Goal: Task Accomplishment & Management: Use online tool/utility

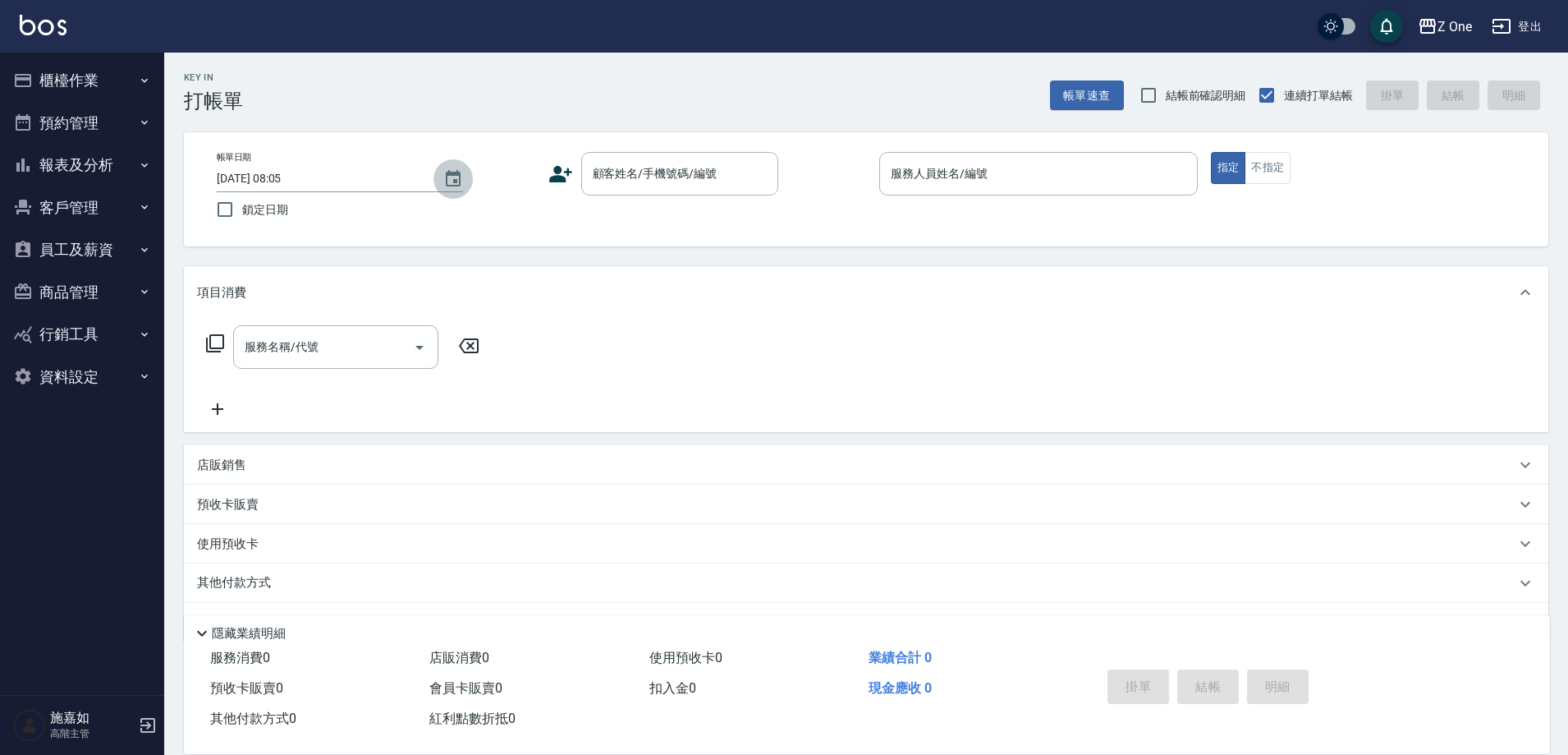
click at [452, 176] on icon "Choose date, selected date is 2025-10-15" at bounding box center [452, 178] width 20 height 20
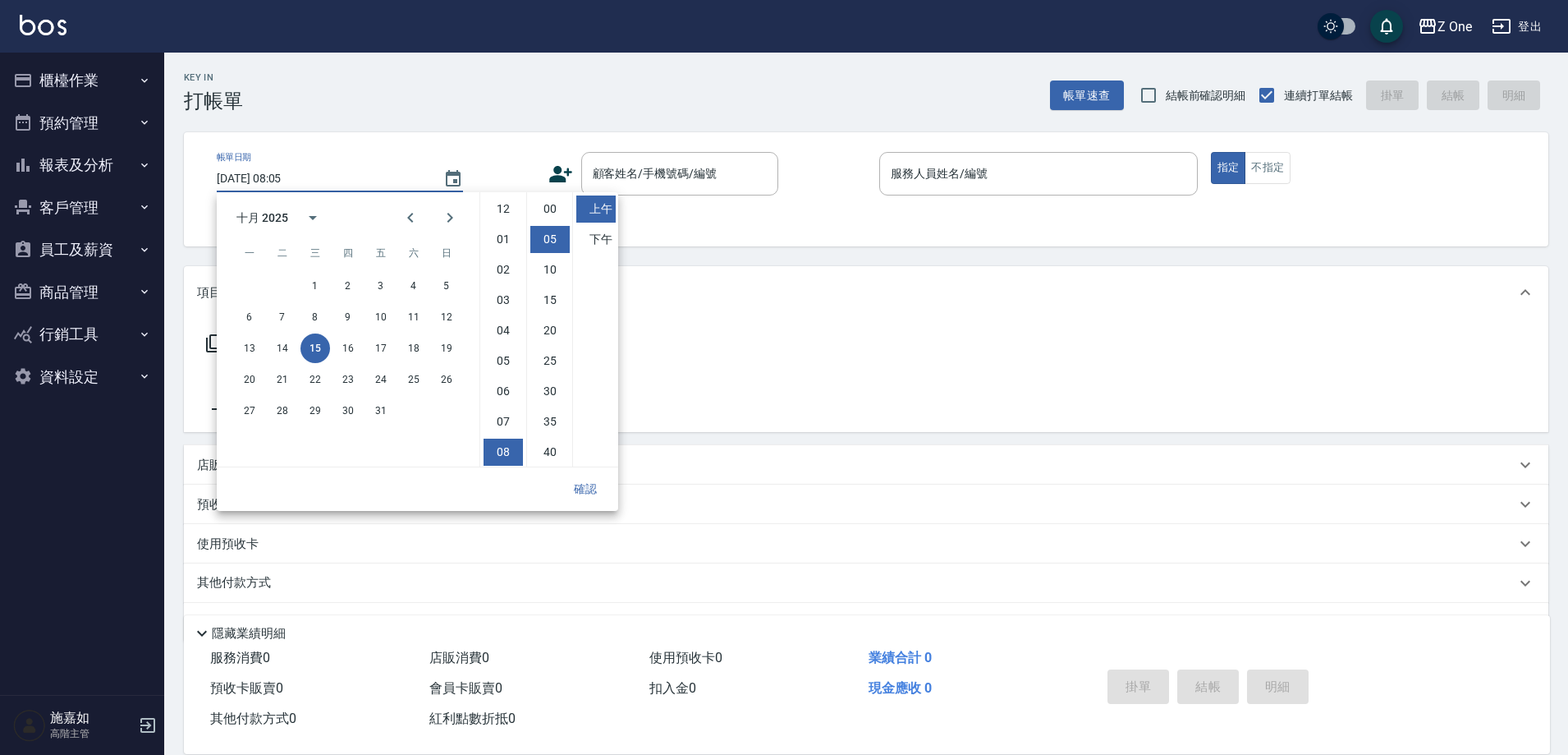
scroll to position [31, 0]
click at [288, 344] on button "14" at bounding box center [282, 348] width 30 height 30
type input "[DATE] 08:05"
click at [593, 482] on button "確認" at bounding box center [586, 489] width 53 height 31
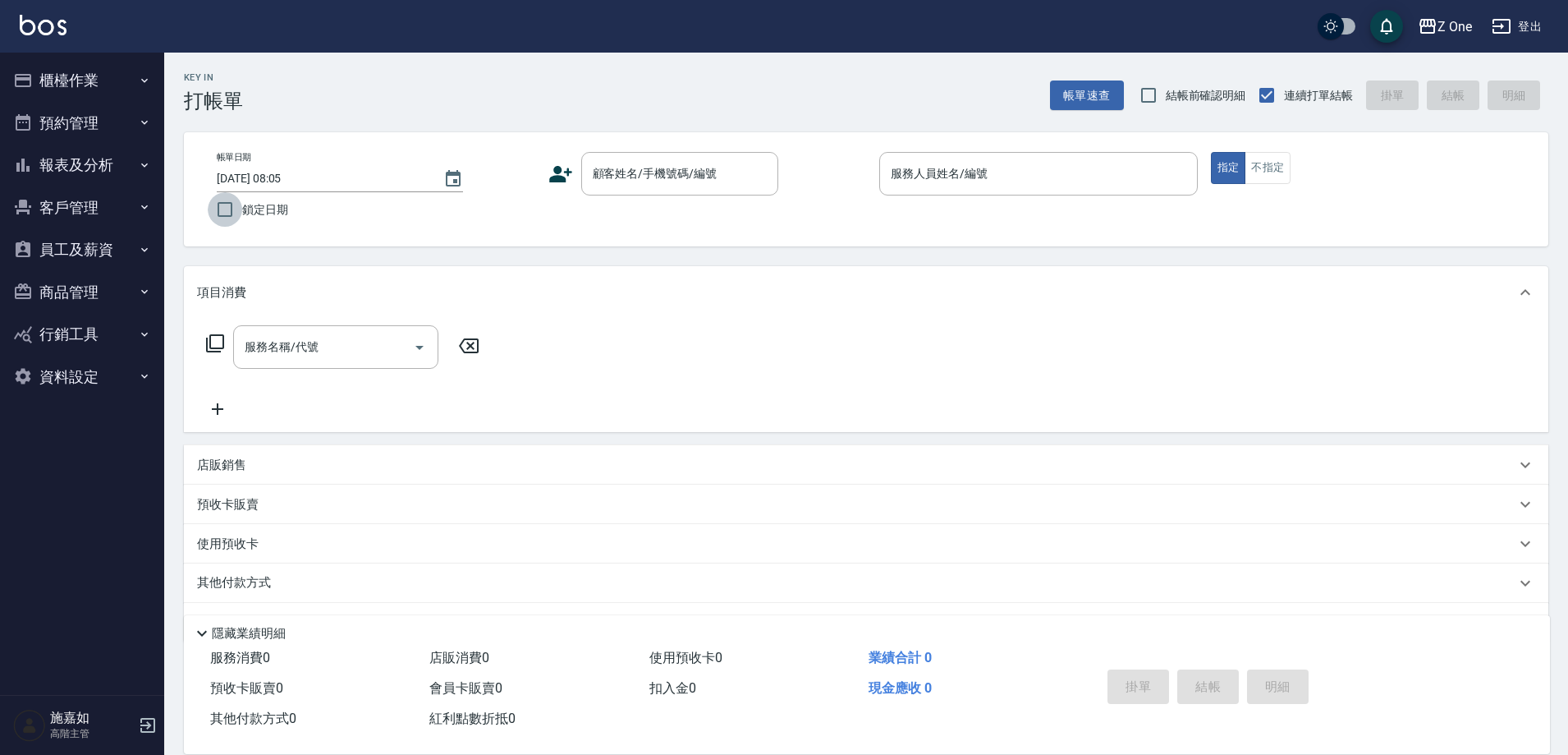
click at [222, 213] on input "鎖定日期" at bounding box center [225, 209] width 35 height 35
checkbox input "true"
click at [1002, 188] on input "服務人員姓名/編號" at bounding box center [1039, 174] width 304 height 29
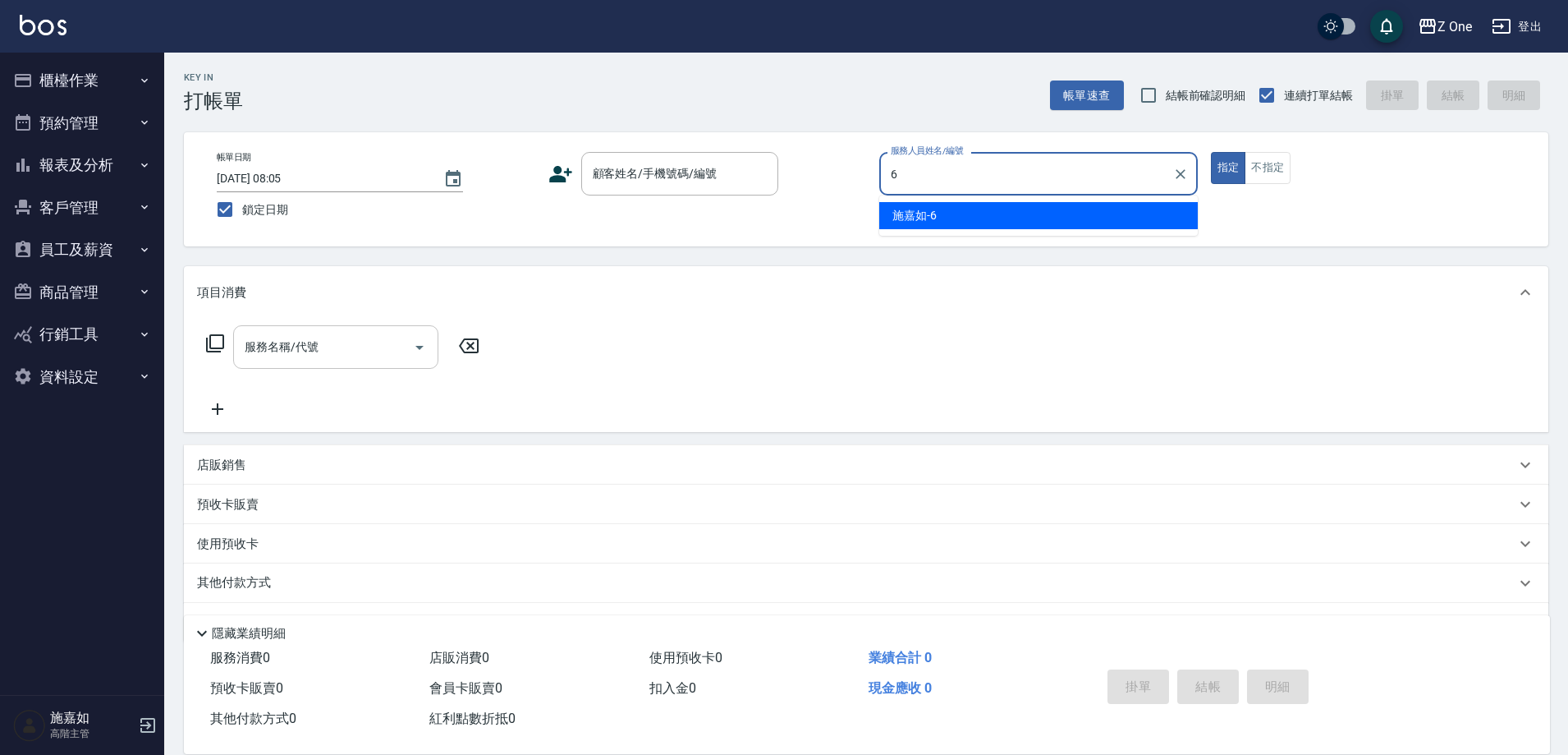
type input "6"
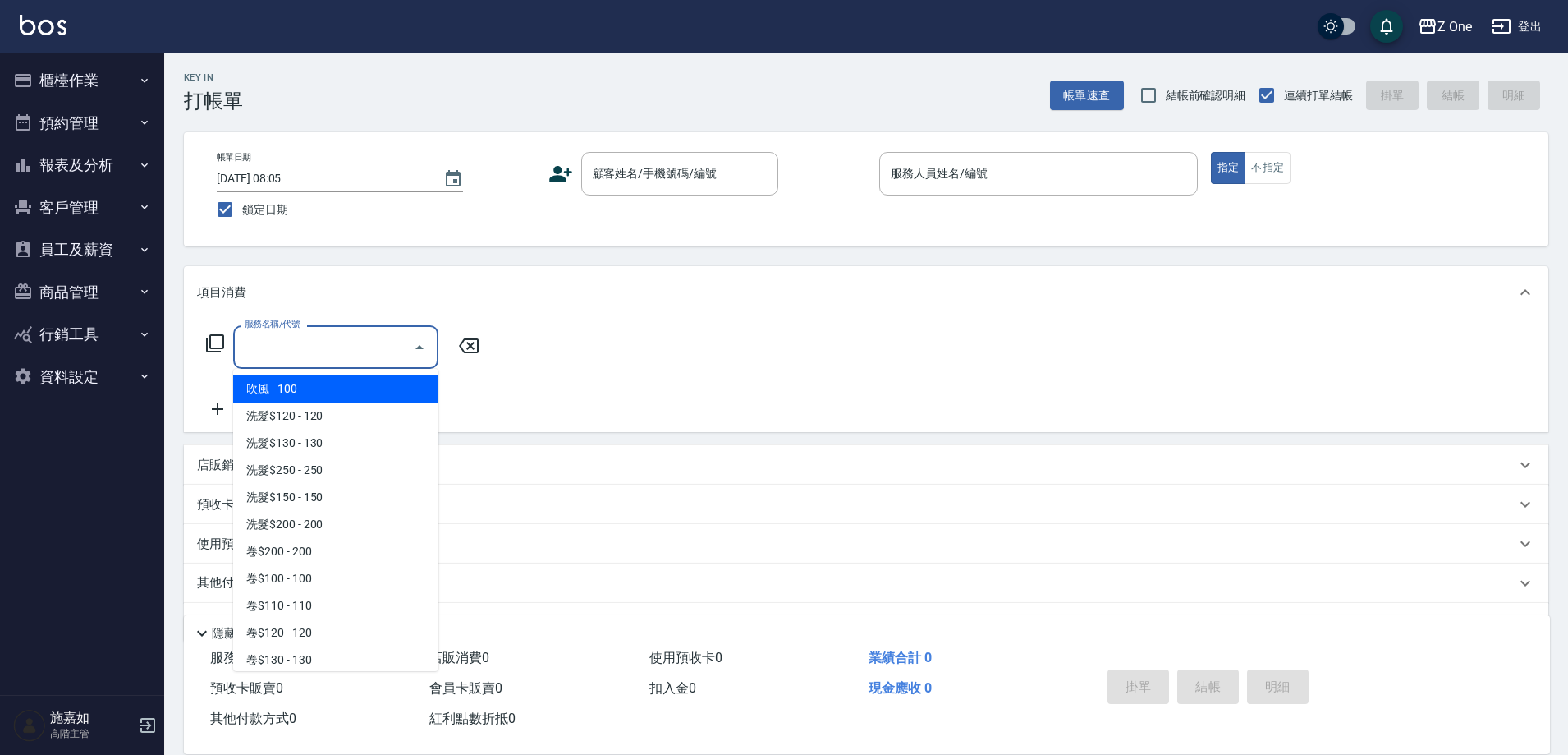
click at [397, 349] on input "服務名稱/代號" at bounding box center [323, 347] width 166 height 29
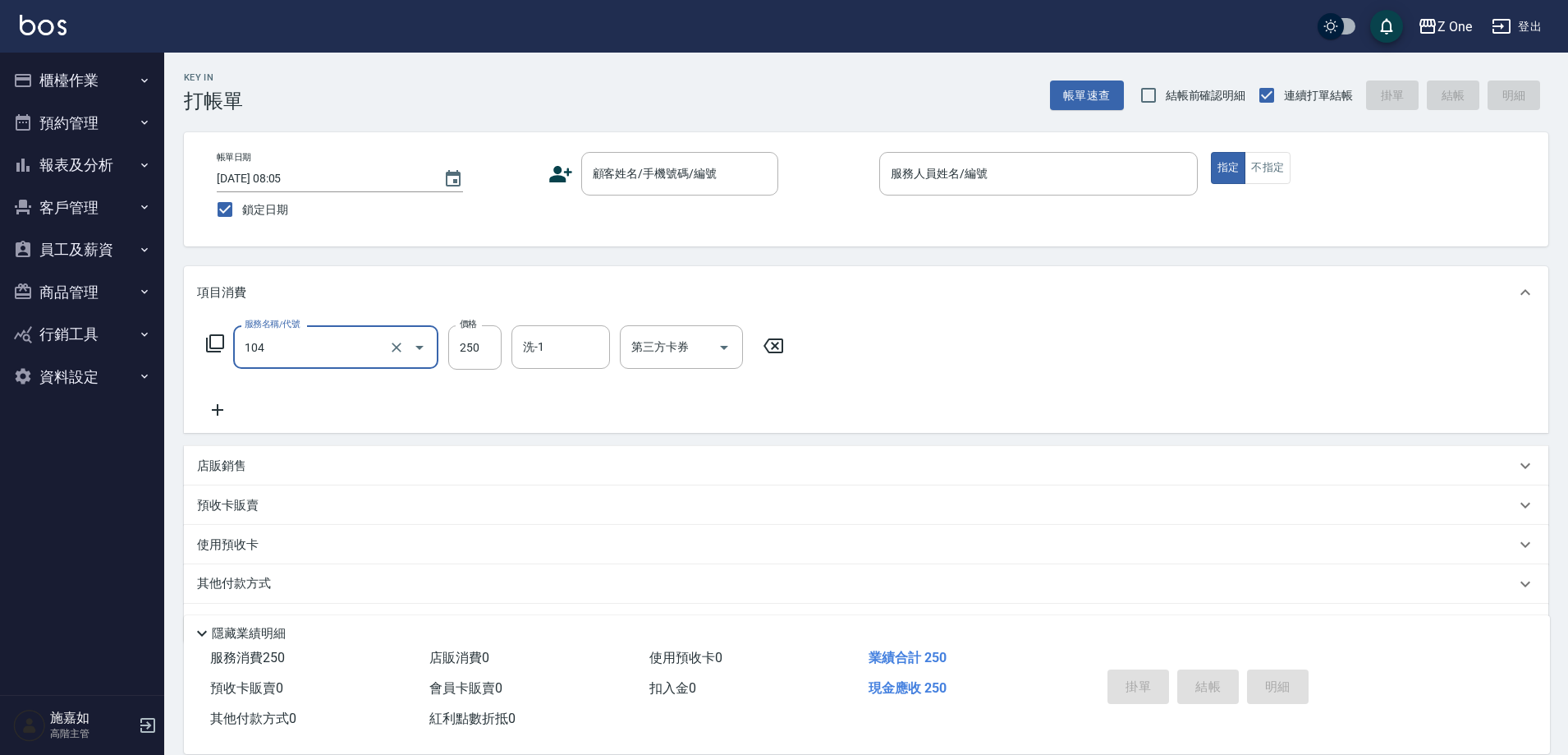
type input "洗髮$250(104)"
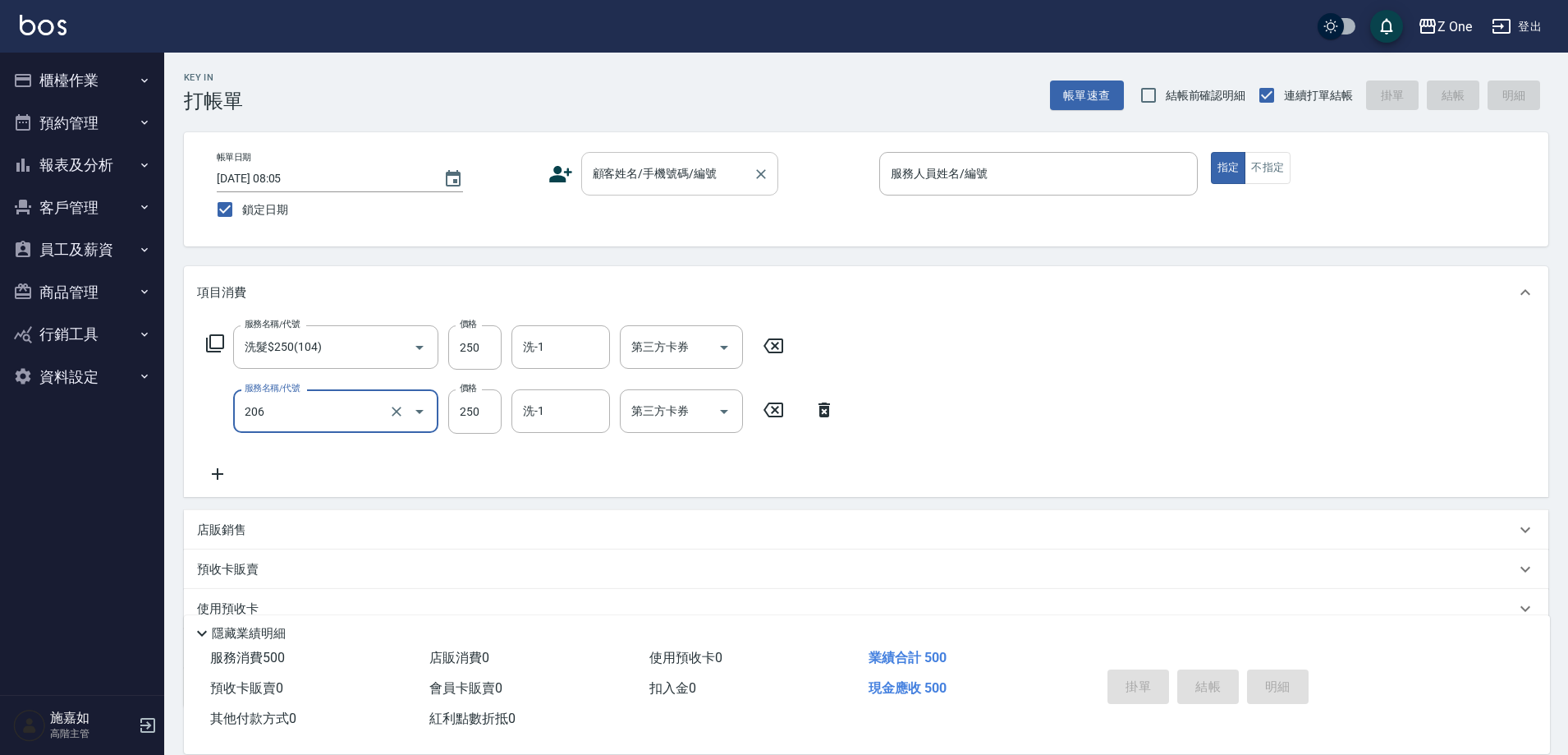
type input "剪髮$250(206)"
click at [717, 184] on input "顧客姓名/手機號碼/編號" at bounding box center [667, 174] width 158 height 29
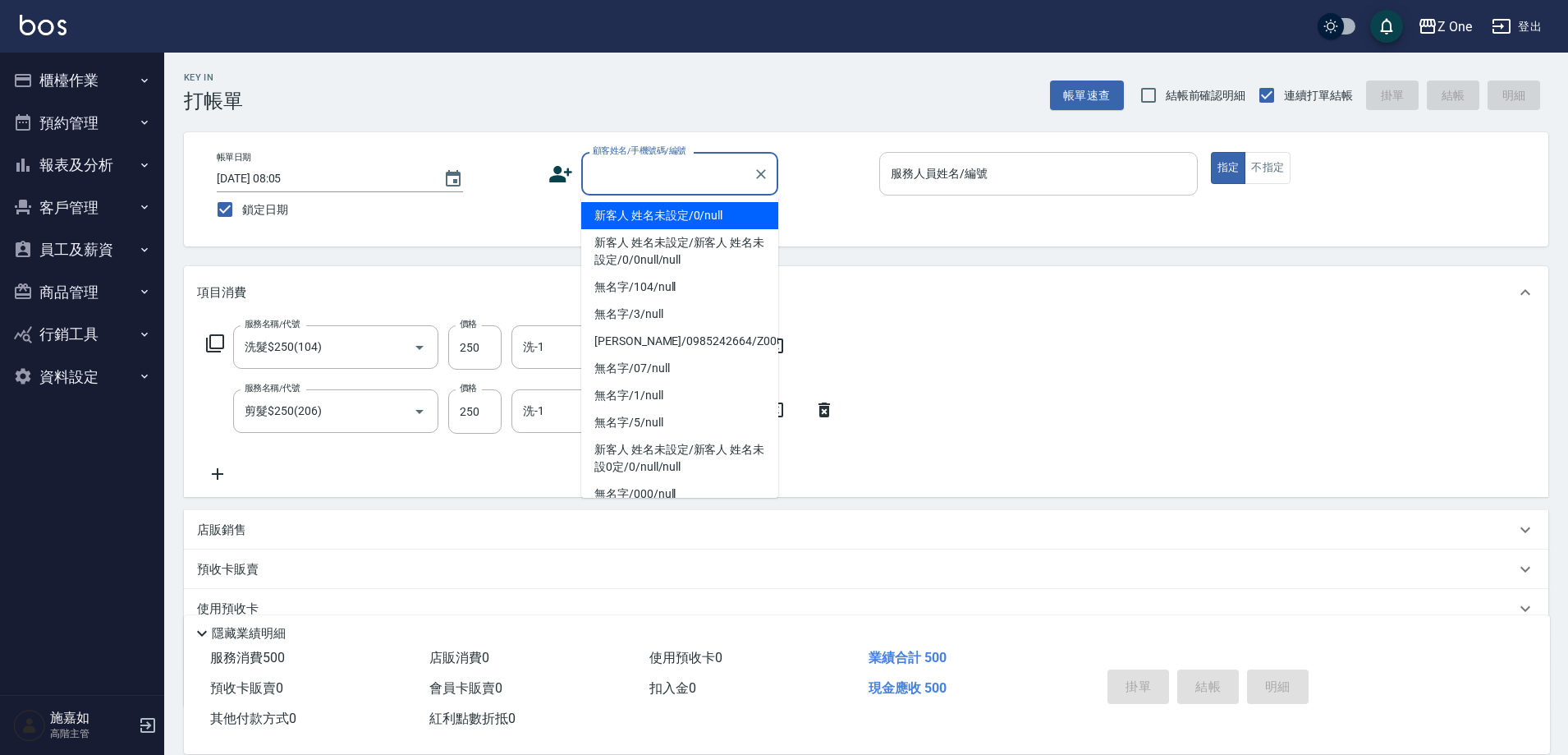
click at [922, 171] on input "服務人員姓名/編號" at bounding box center [1039, 174] width 304 height 29
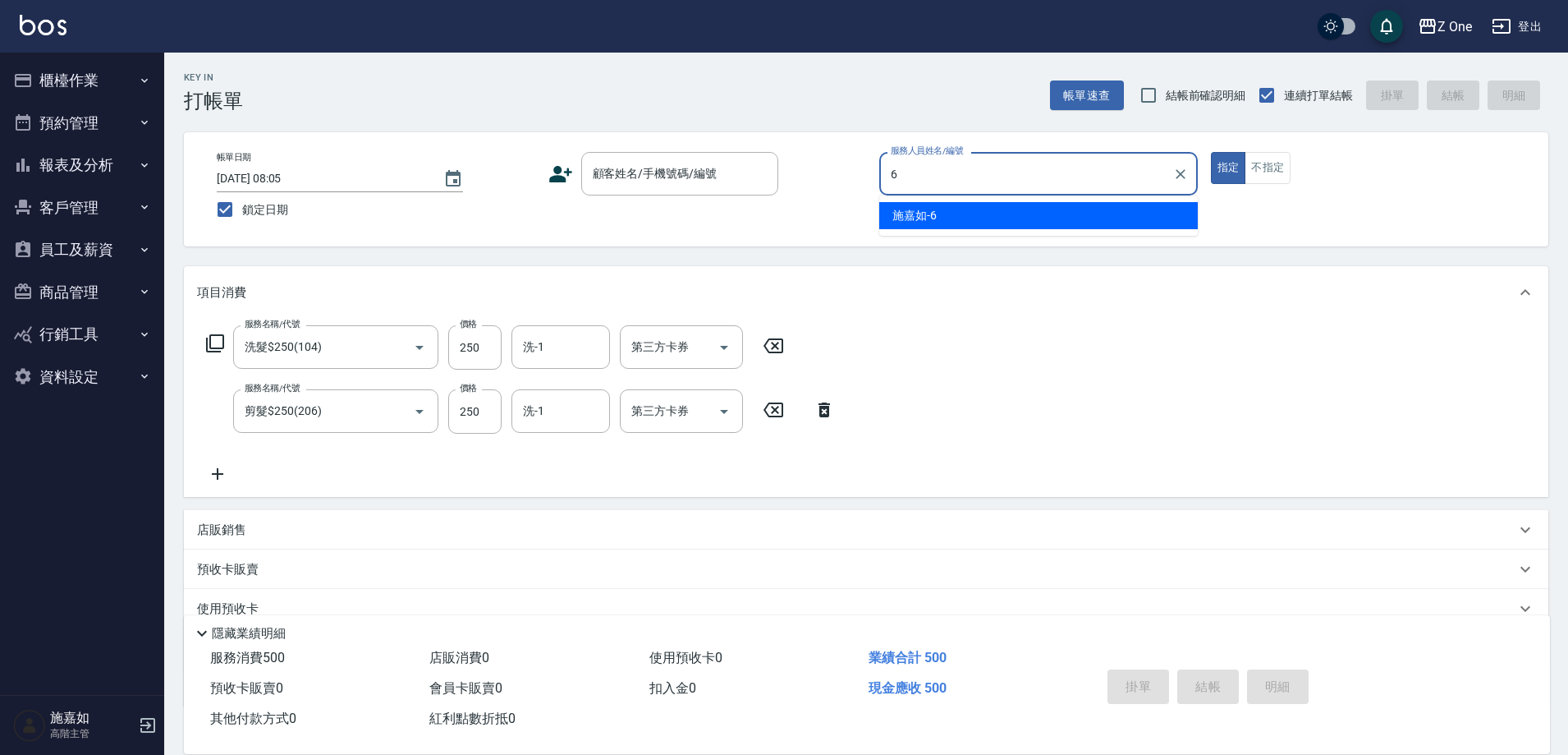
click at [959, 220] on div "[PERSON_NAME]-6" at bounding box center [1038, 216] width 318 height 27
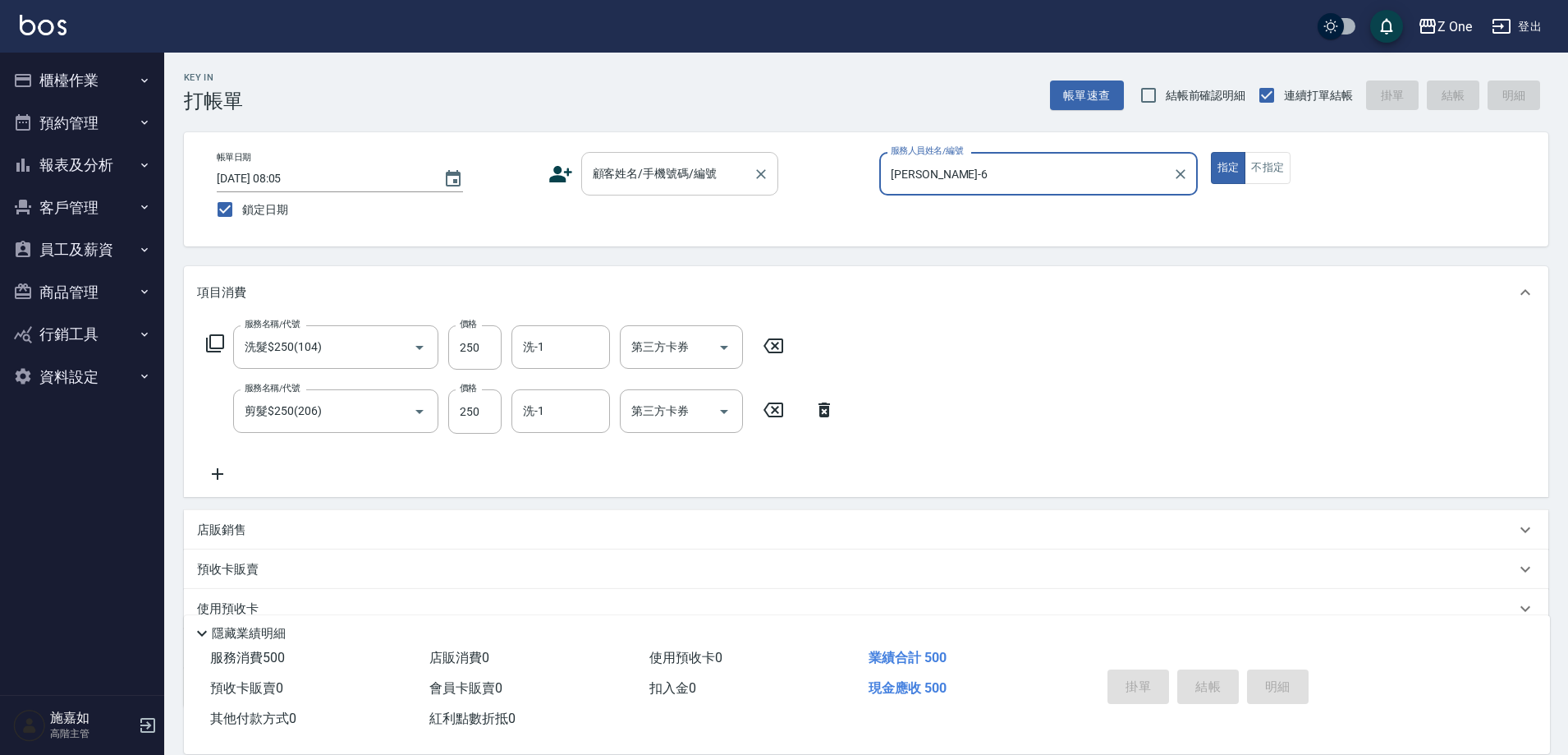
type input "[PERSON_NAME]-6"
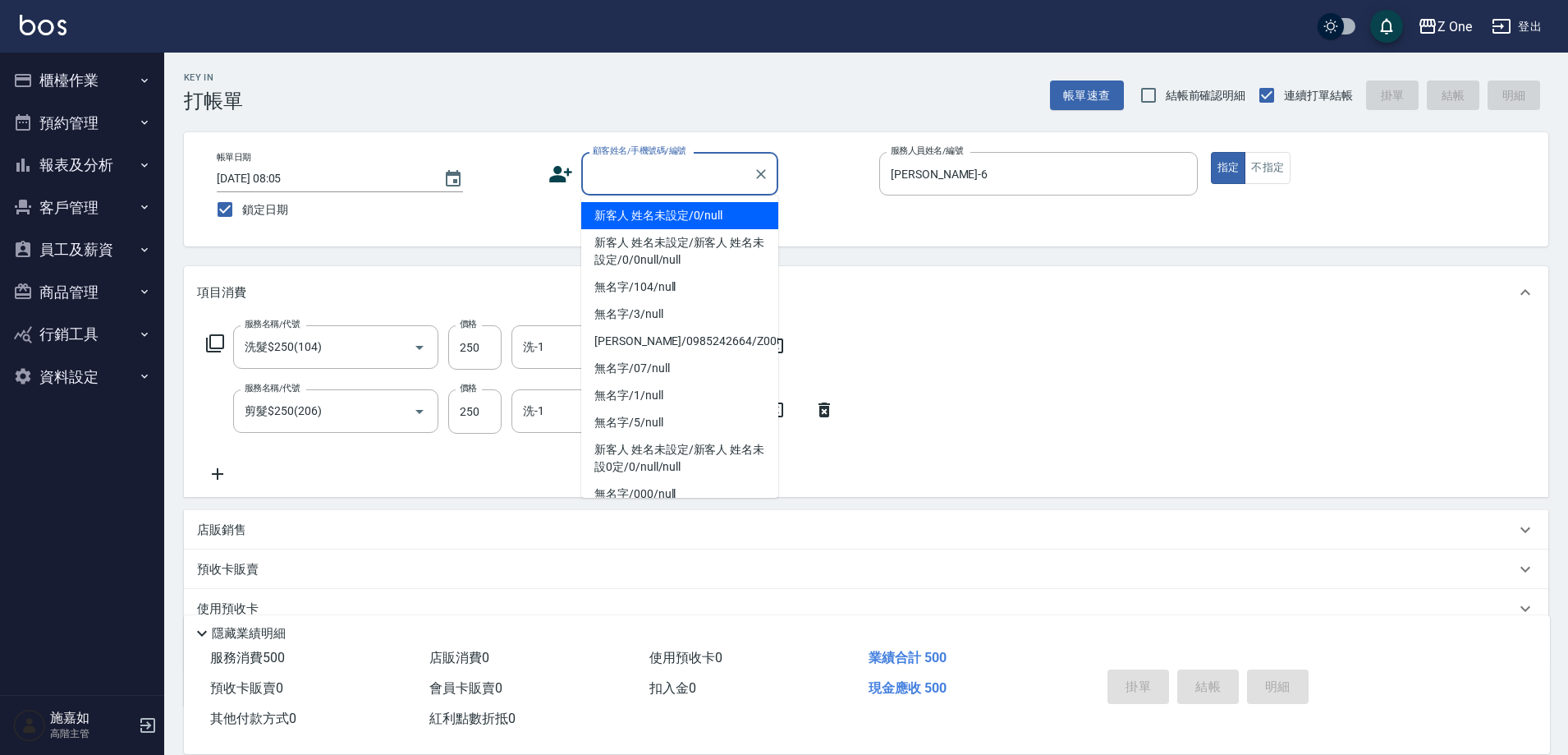
click at [712, 183] on input "顧客姓名/手機號碼/編號" at bounding box center [667, 174] width 158 height 29
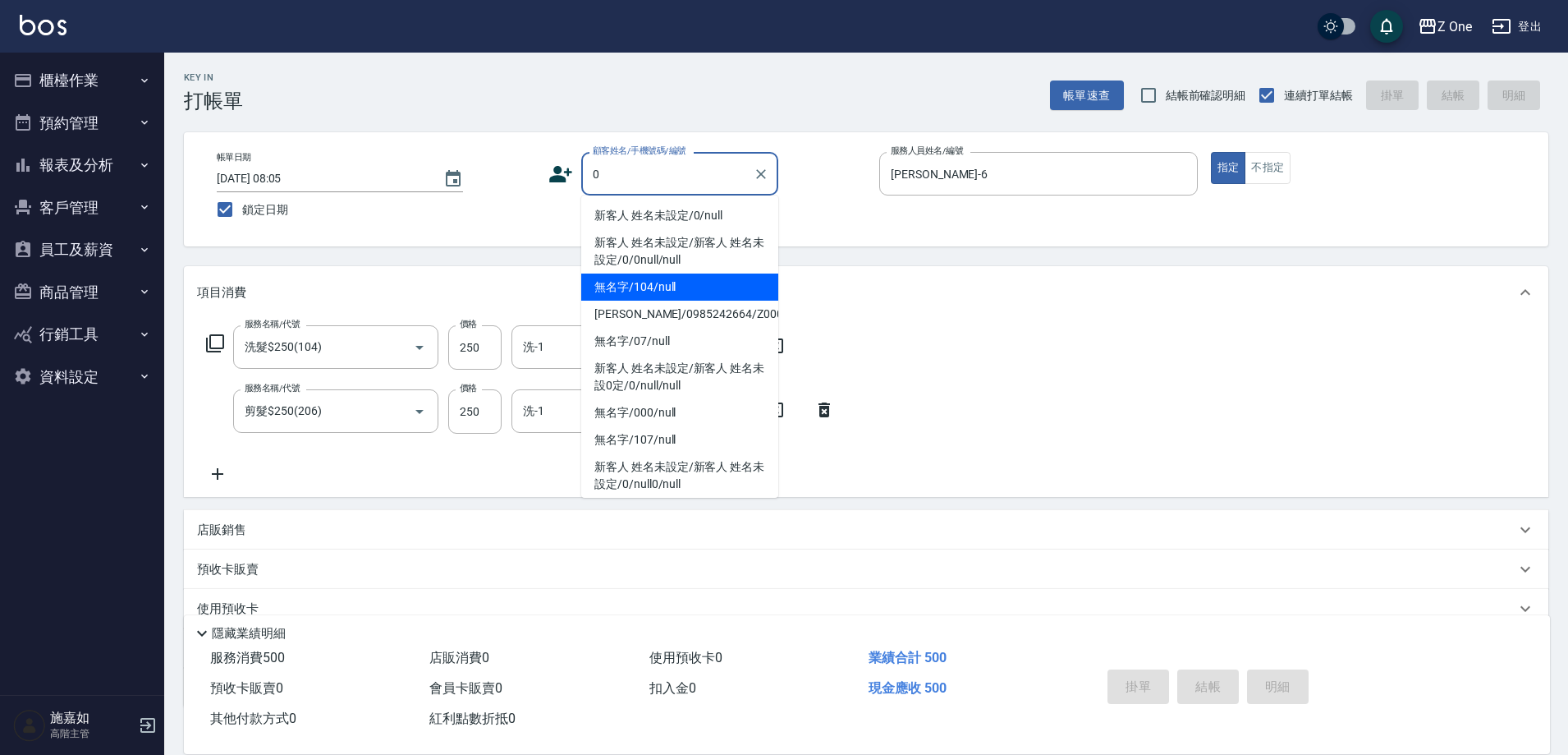
click at [676, 279] on li "無名字/104/null" at bounding box center [680, 287] width 197 height 27
type input "無名字/104/null"
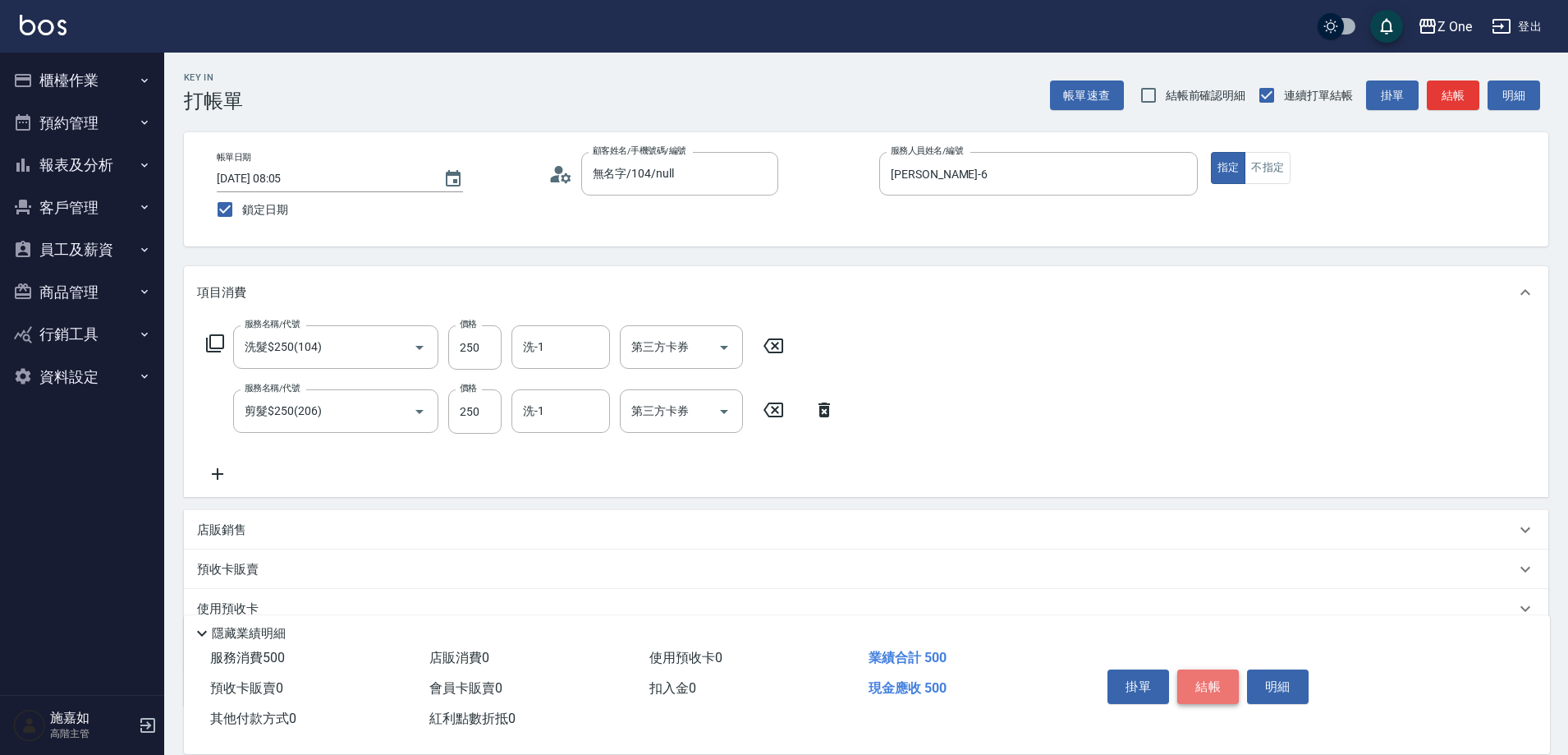
click at [1198, 685] on button "結帳" at bounding box center [1208, 686] width 62 height 35
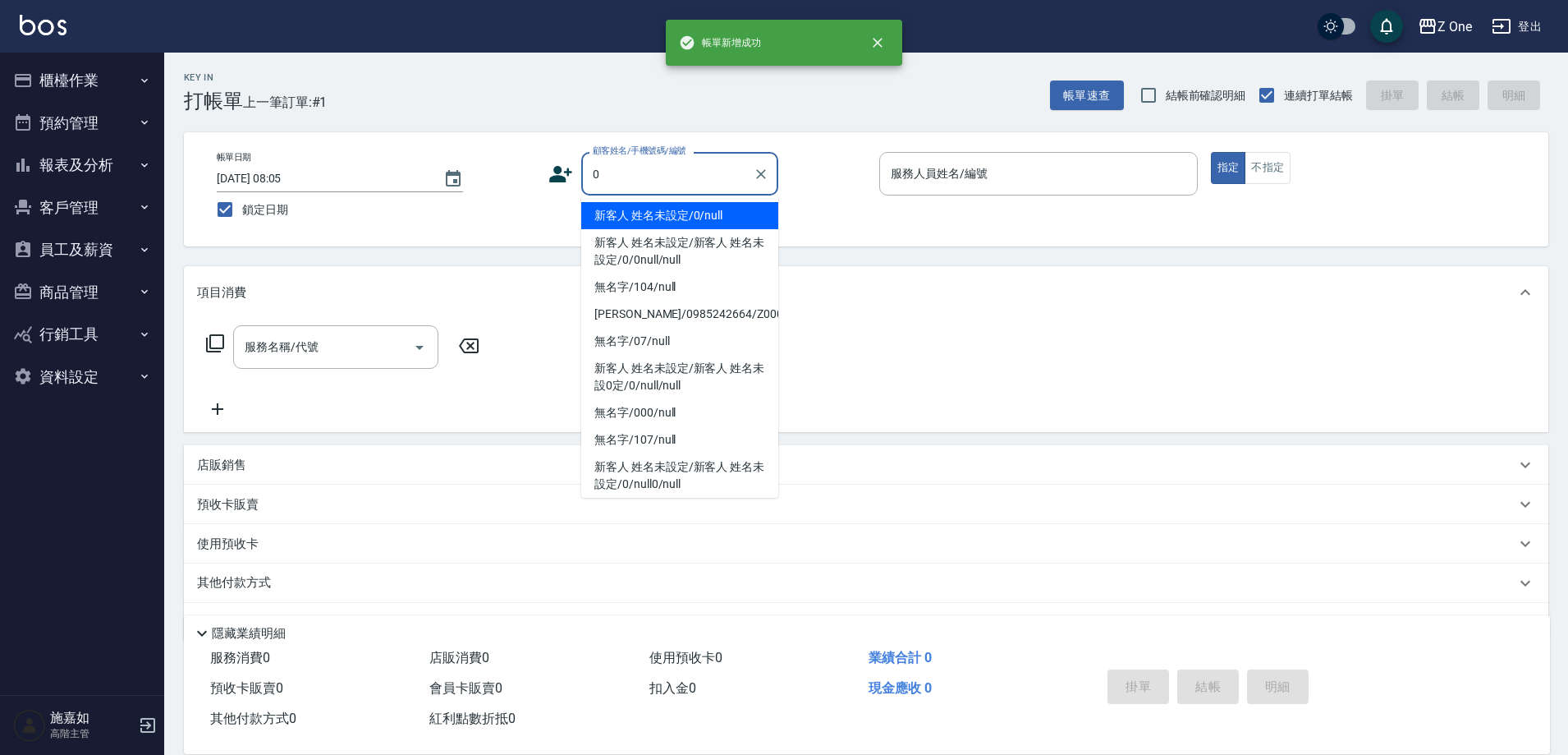
type input "新客人 姓名未設定/0/null"
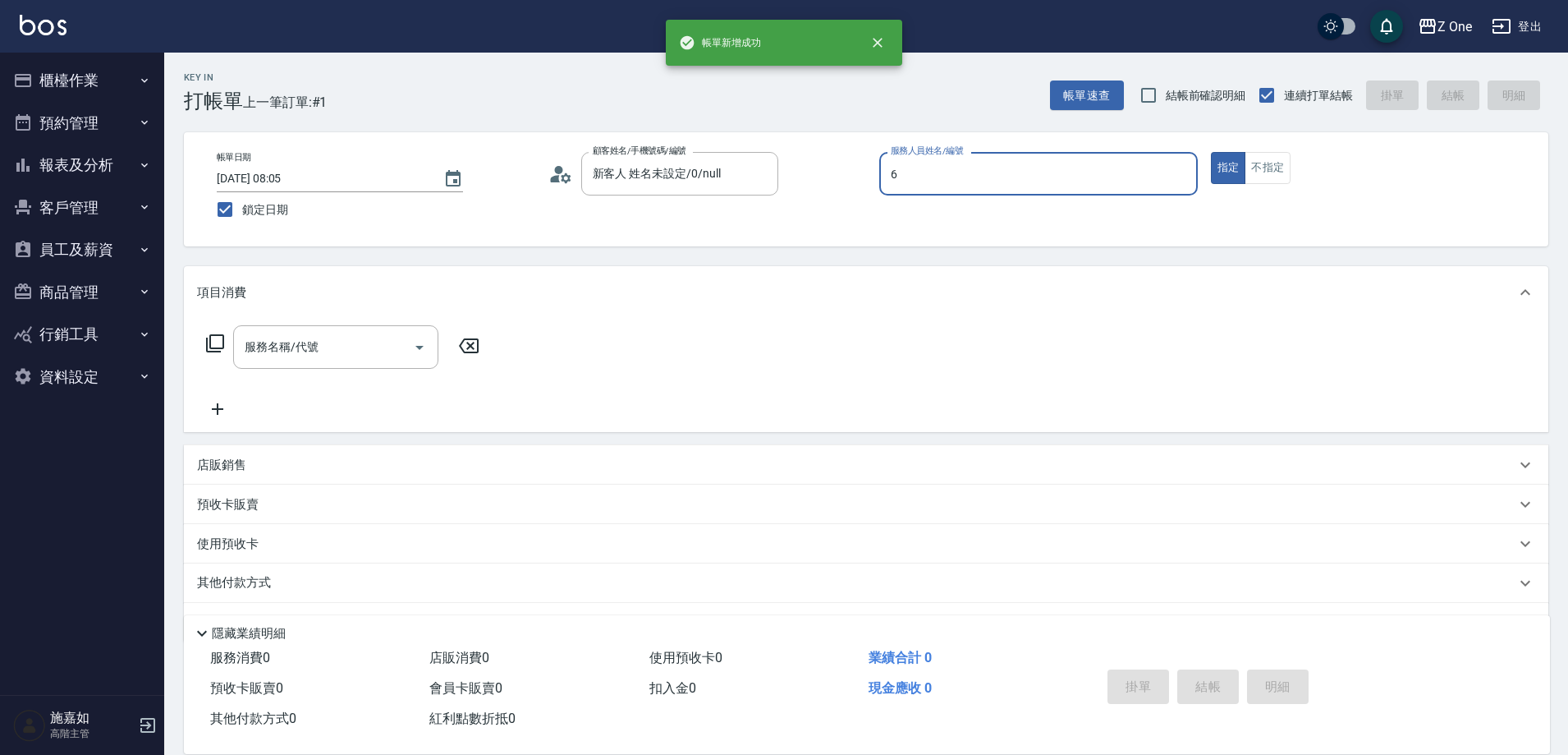
type input "[PERSON_NAME]-6"
type button "true"
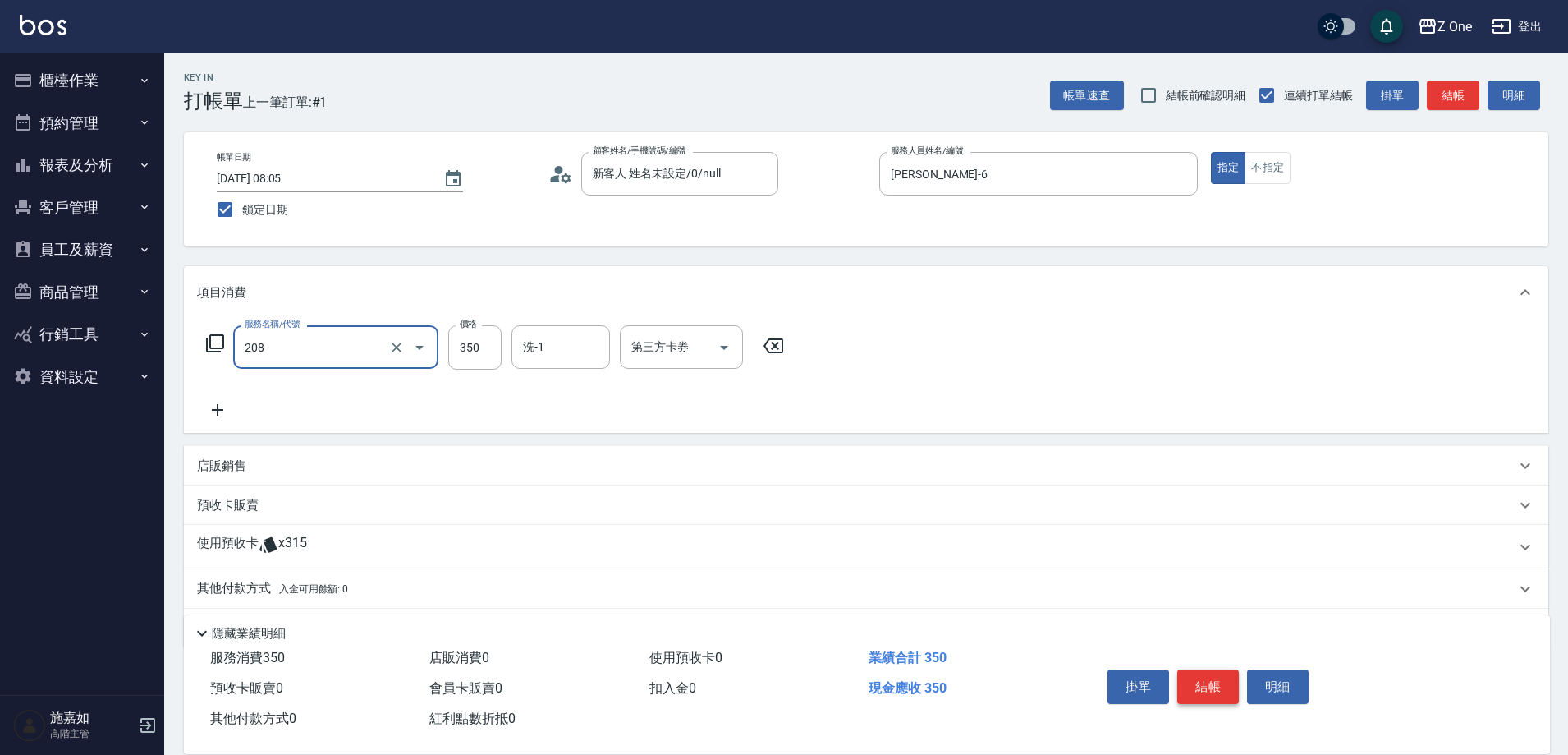
type input "剪髮$350(208)"
click at [1190, 685] on button "結帳" at bounding box center [1208, 686] width 62 height 35
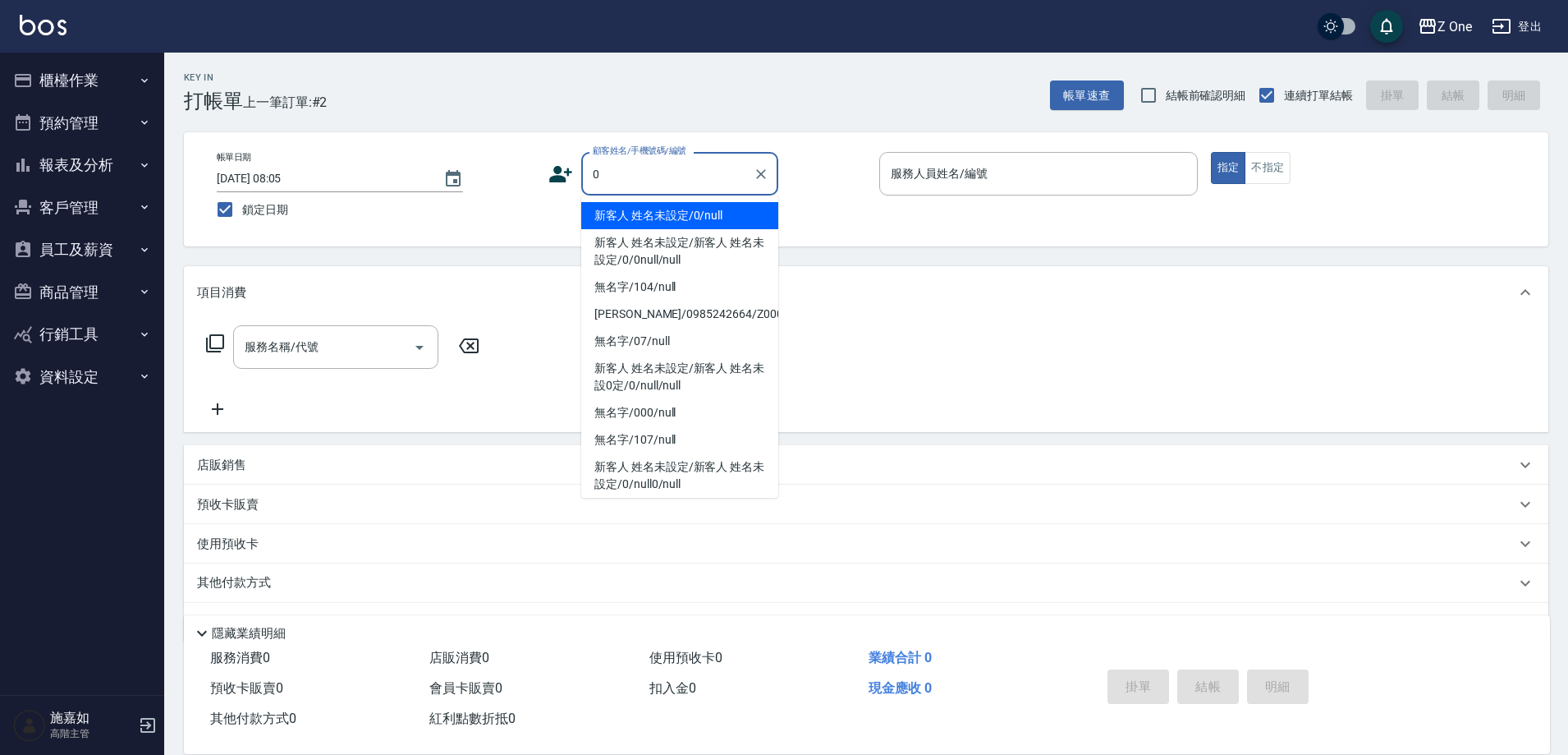
type input "新客人 姓名未設定/0/null"
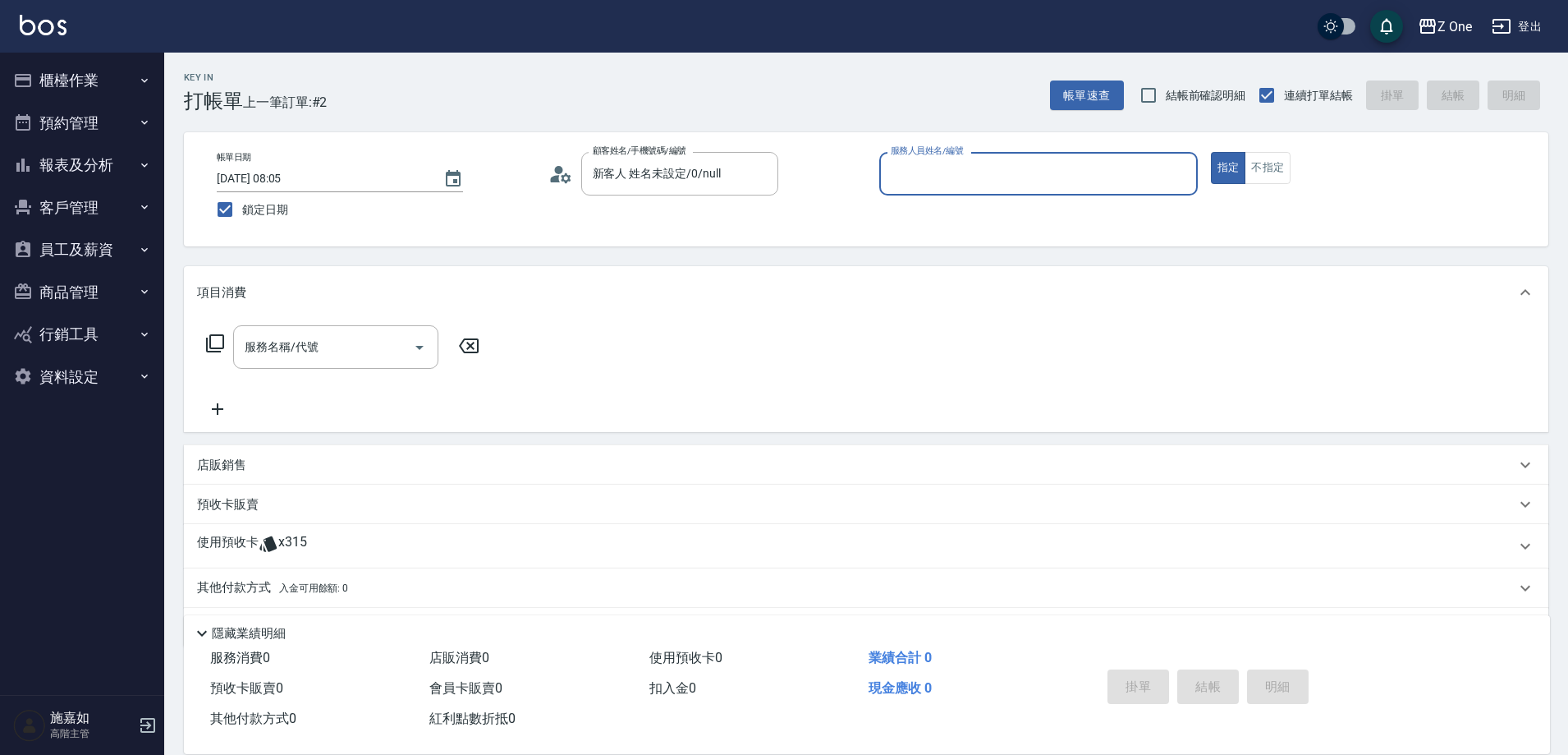
click at [1211, 152] on button "指定" at bounding box center [1229, 168] width 36 height 32
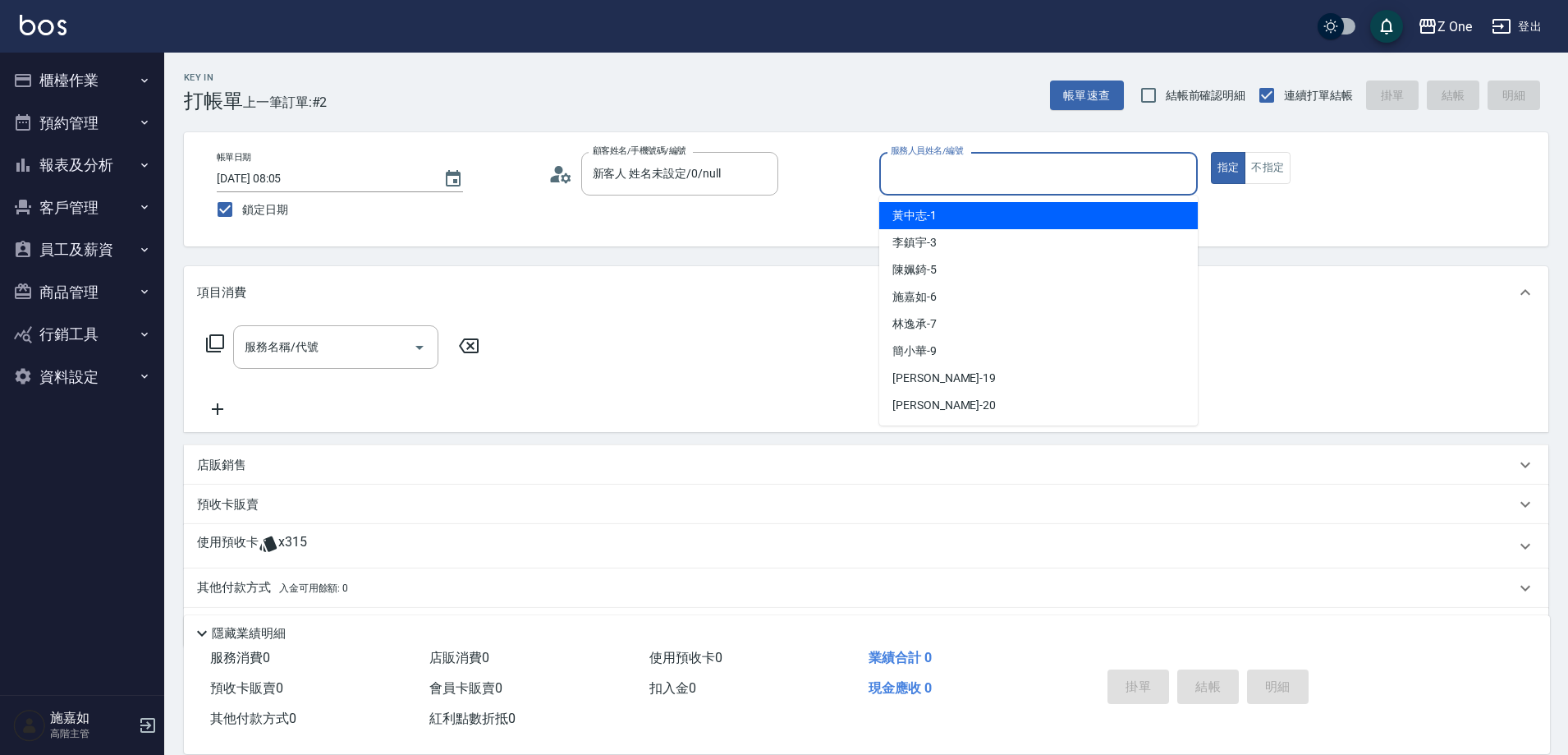
click at [946, 175] on input "服務人員姓名/編號" at bounding box center [1039, 174] width 304 height 29
type input "[PERSON_NAME]-7"
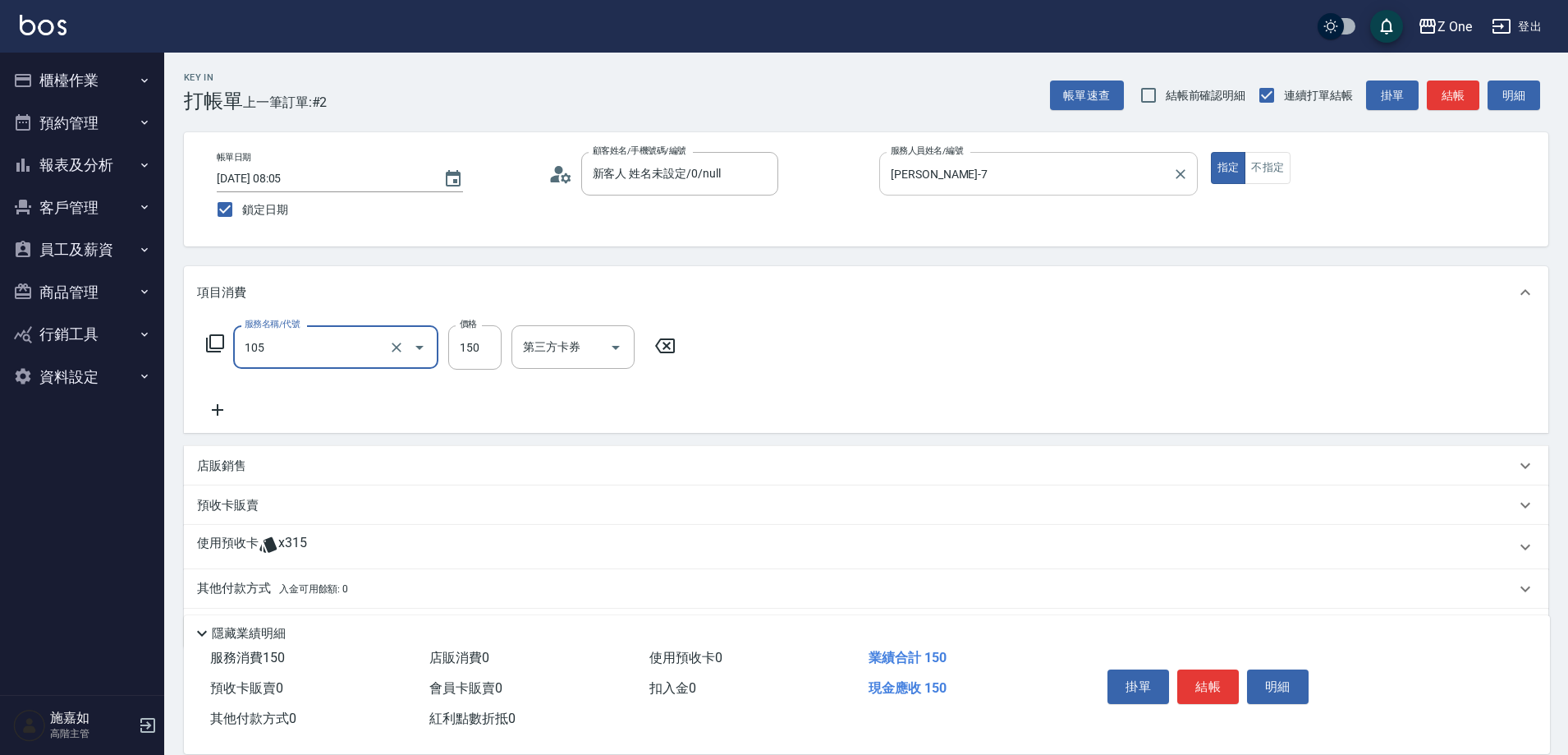
type input "洗髮$150(105)"
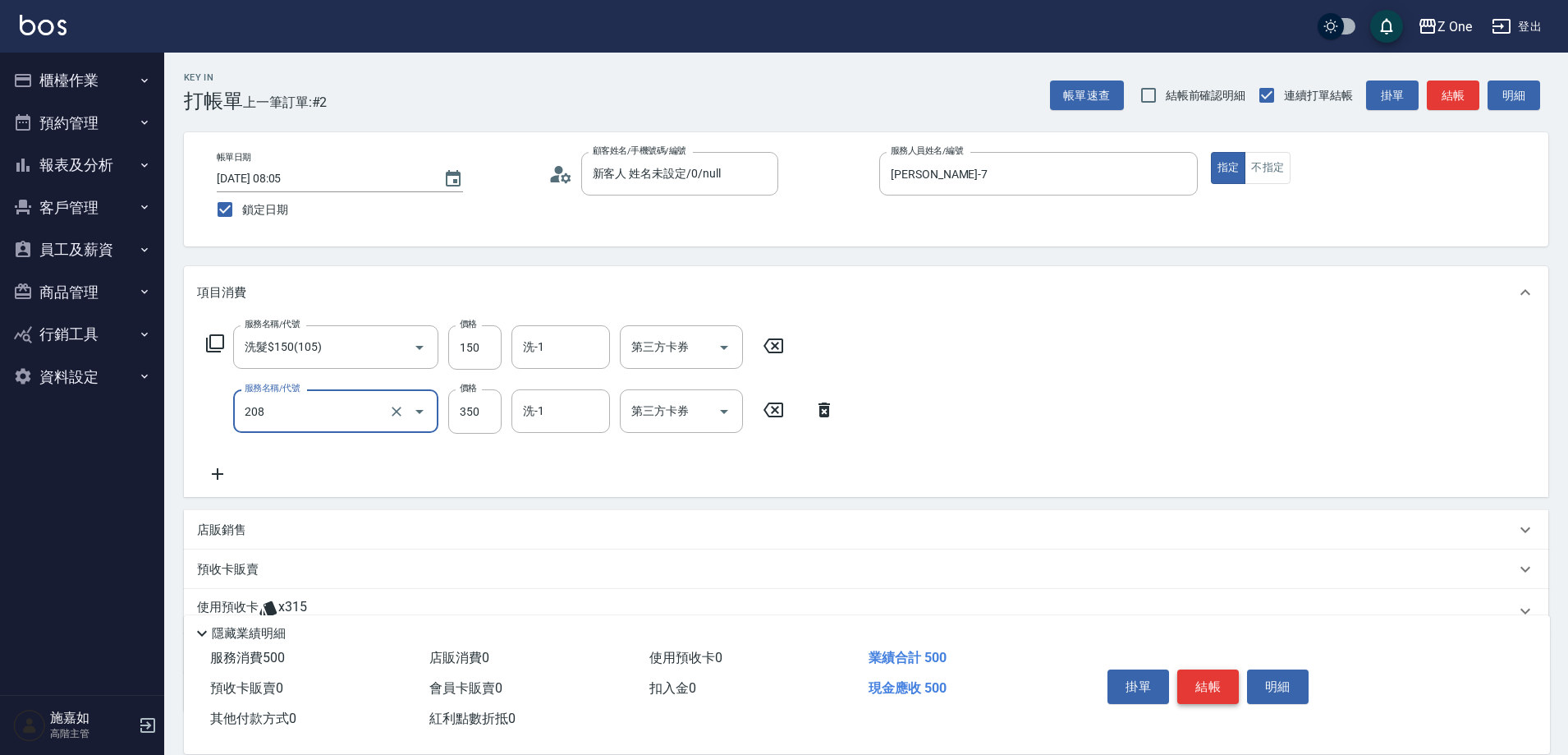
type input "剪髮$350(208)"
click at [1222, 669] on button "結帳" at bounding box center [1208, 686] width 62 height 35
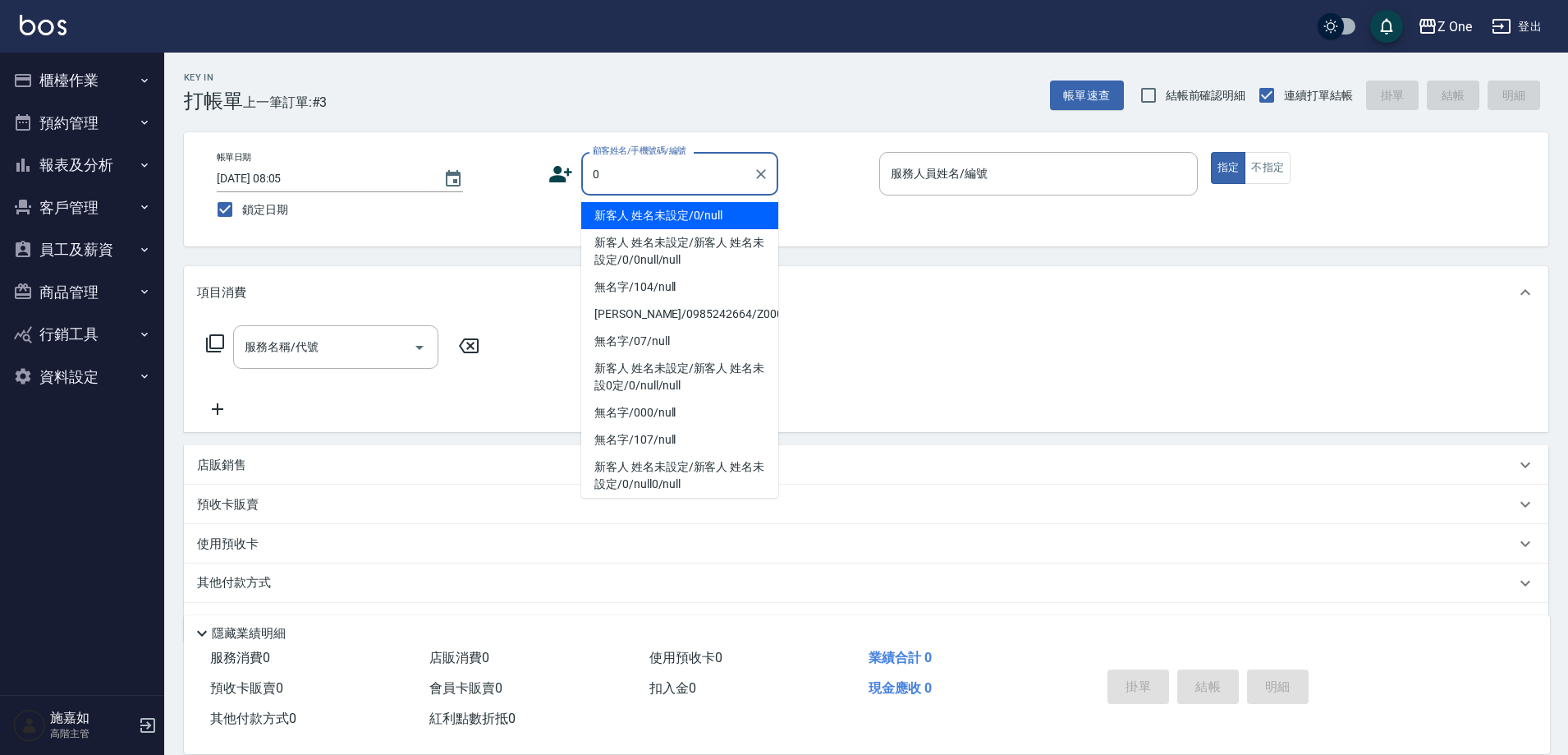
type input "新客人 姓名未設定/0/null"
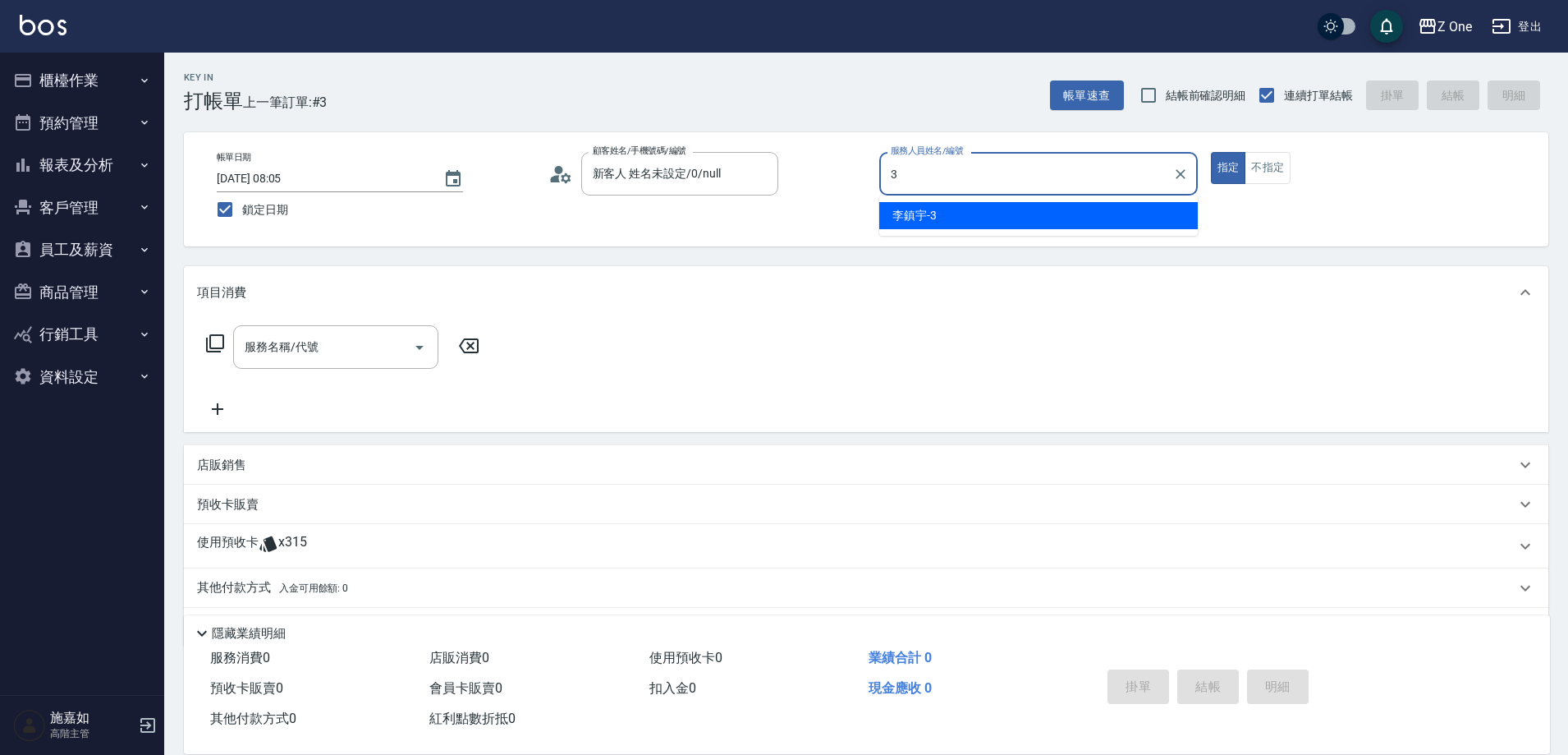
type input "[PERSON_NAME]-3"
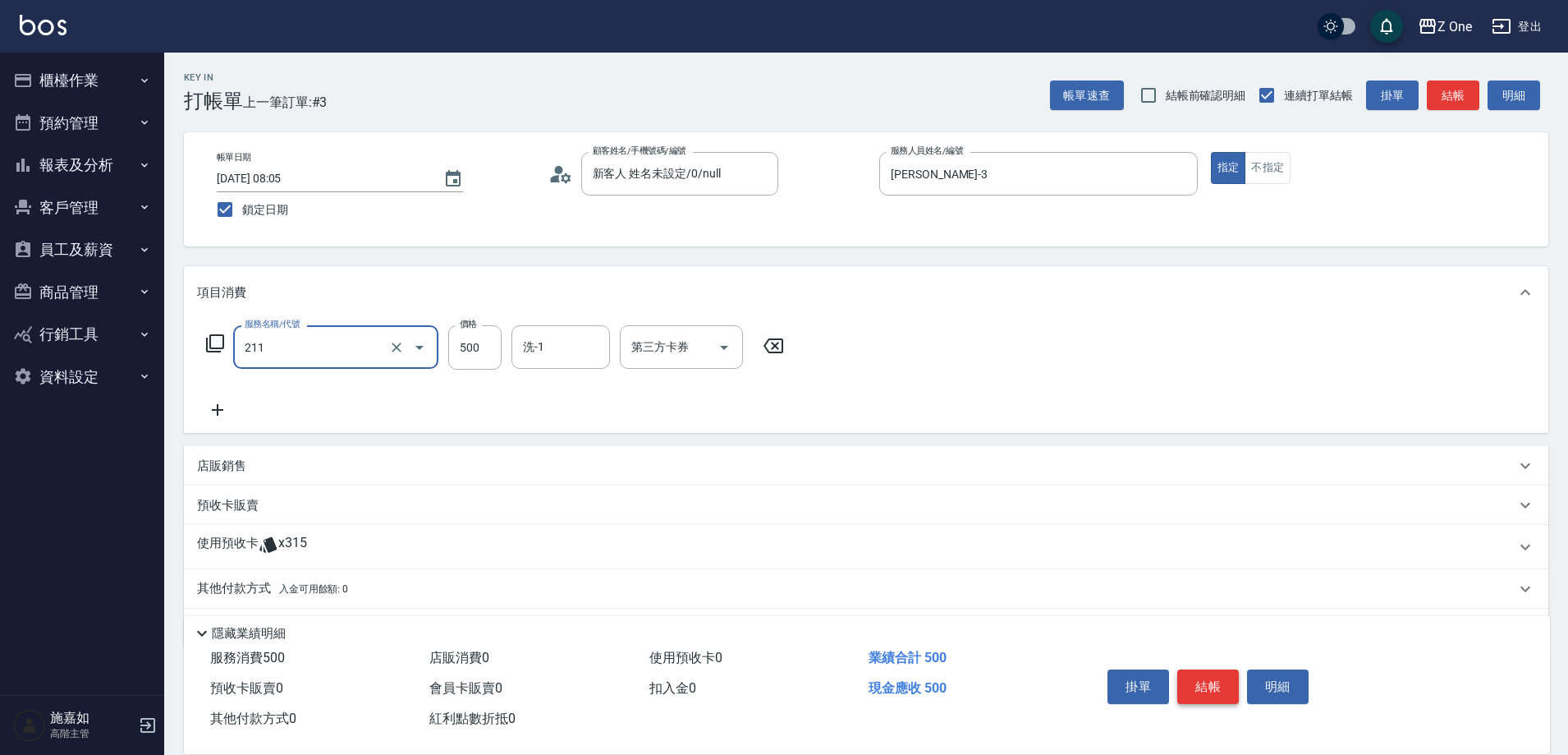
type input "剪$500(211)"
click at [1217, 690] on button "結帳" at bounding box center [1208, 686] width 62 height 35
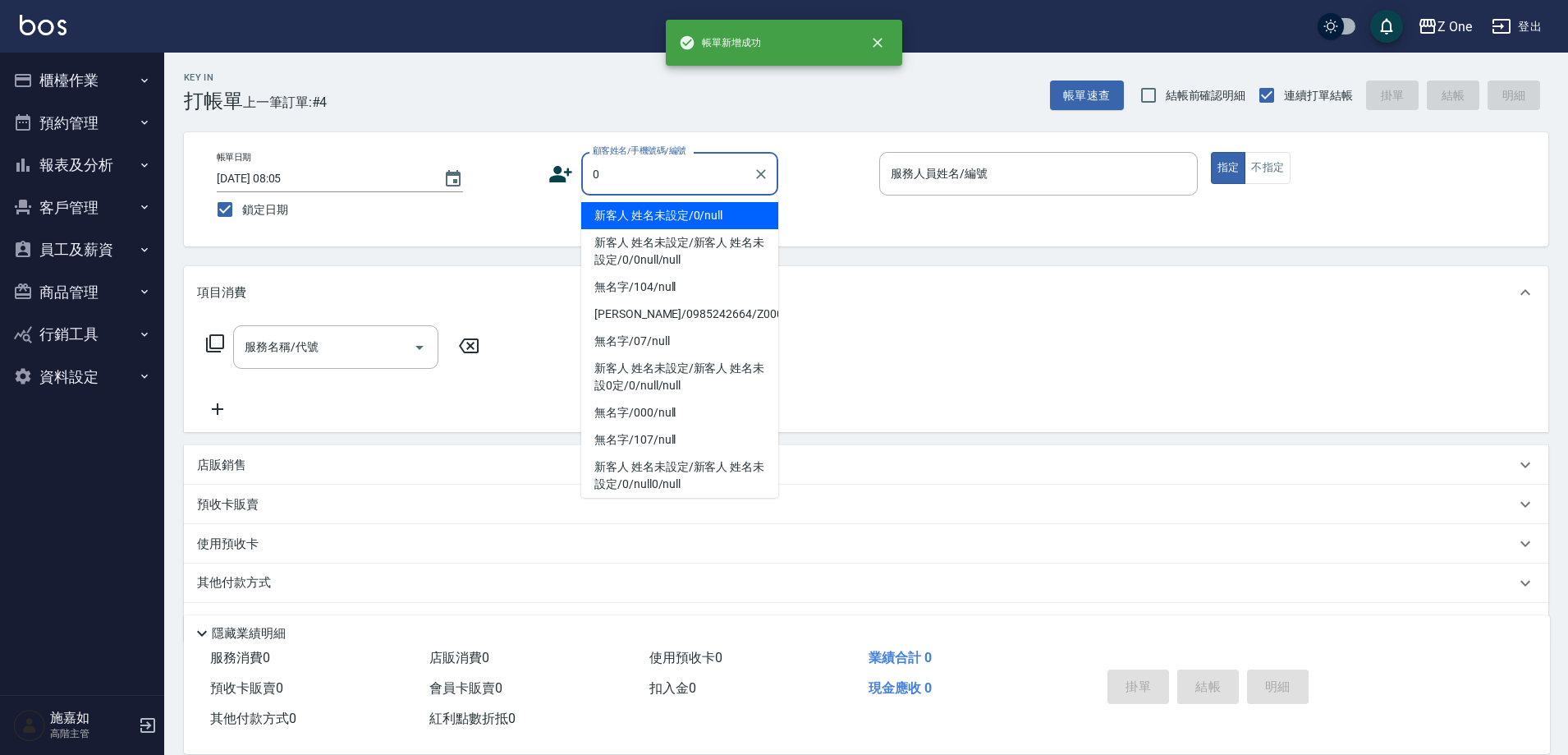
type input "0"
type input "."
type input "新客人 姓名未設定/0/null"
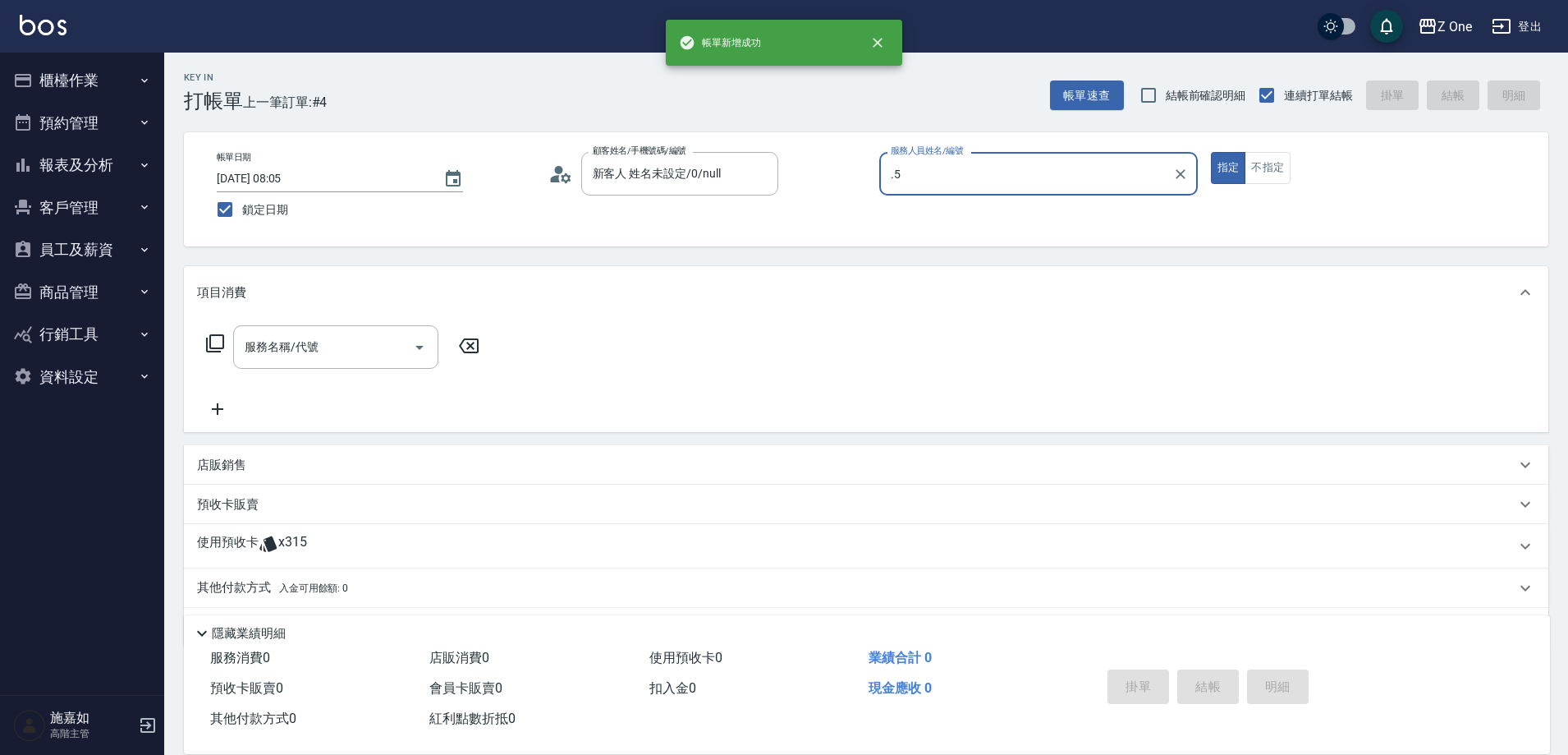
type input ".5"
click at [1211, 152] on button "指定" at bounding box center [1229, 168] width 36 height 32
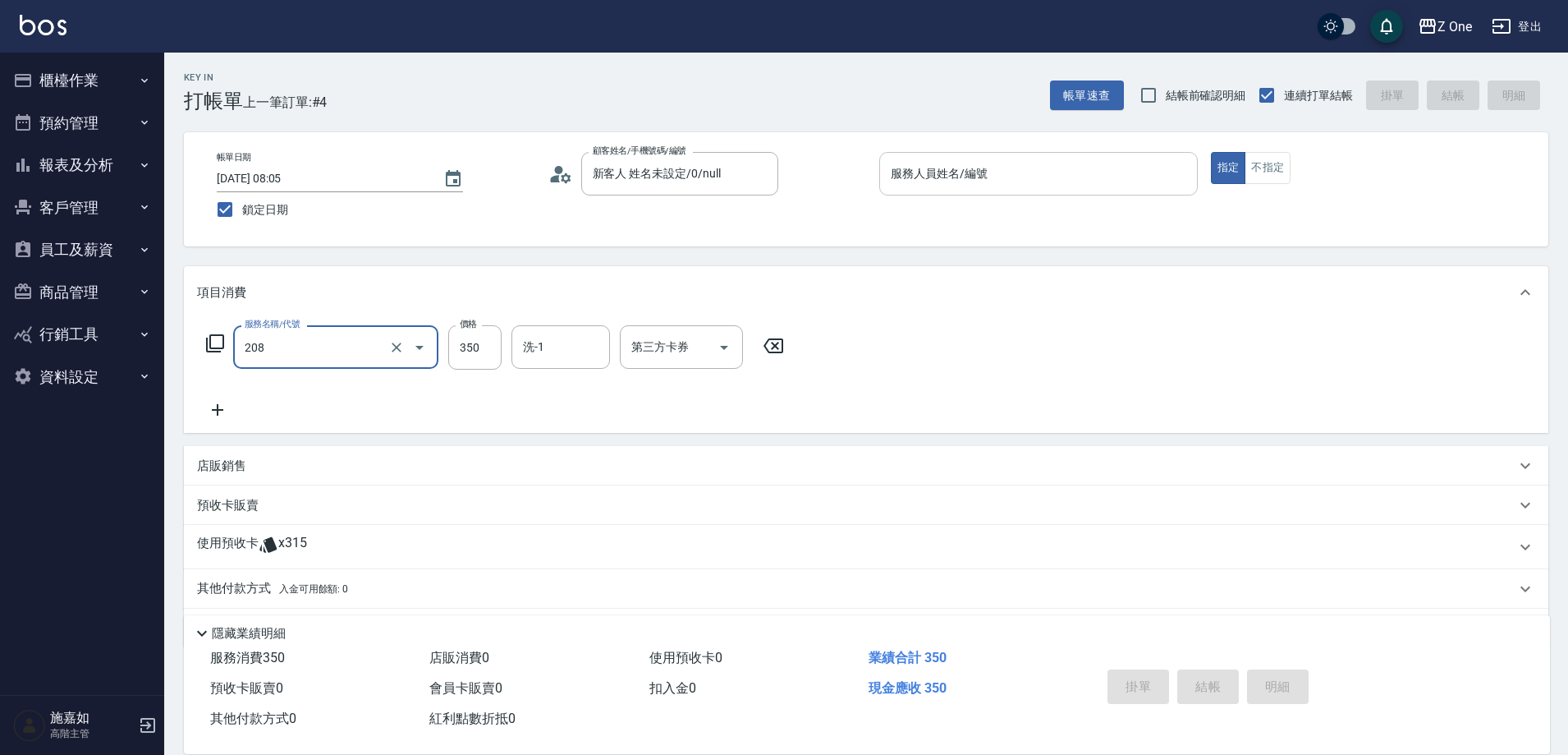
type input "剪髮$350(208)"
click at [1091, 169] on input "服務人員姓名/編號" at bounding box center [1039, 174] width 304 height 29
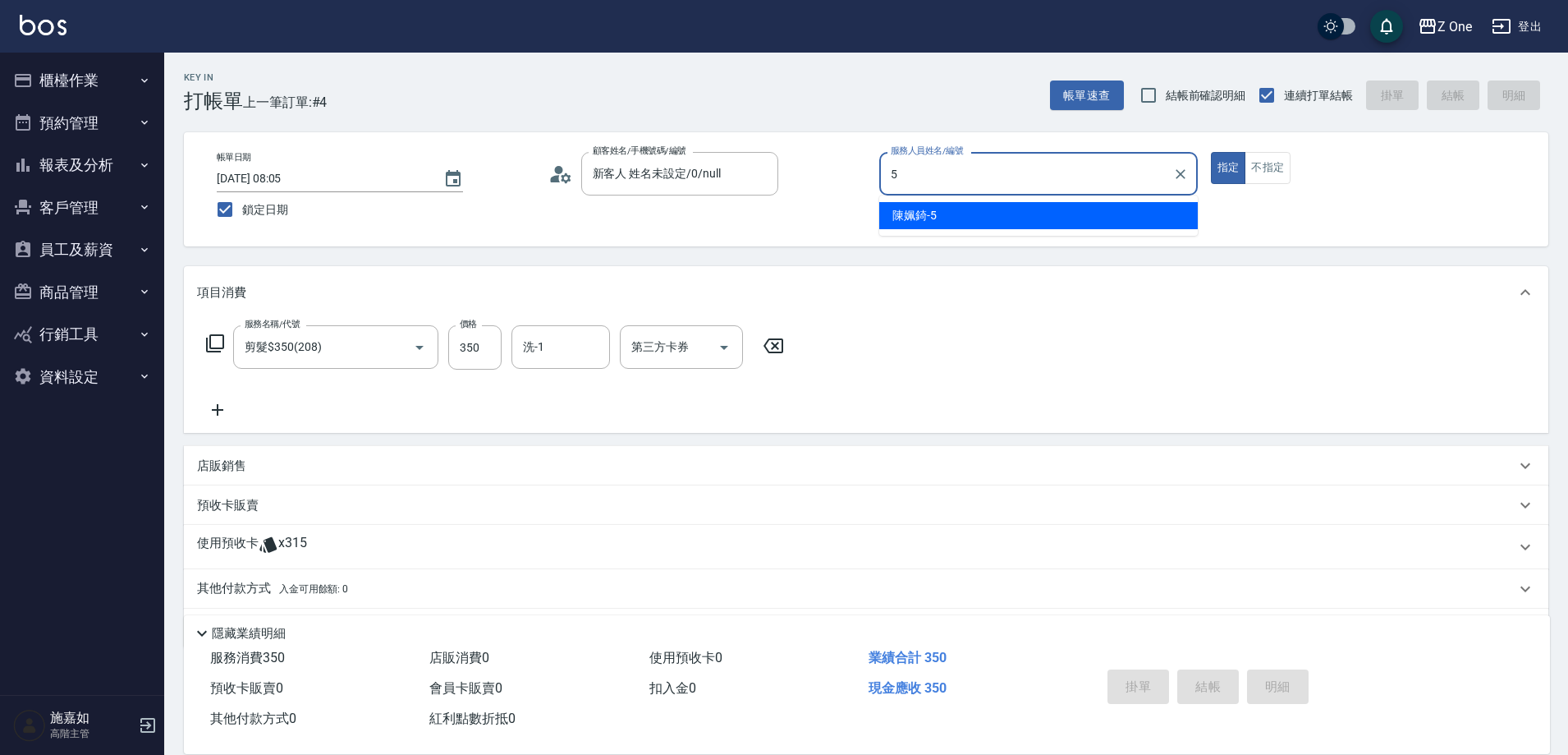
type input "[PERSON_NAME]-5"
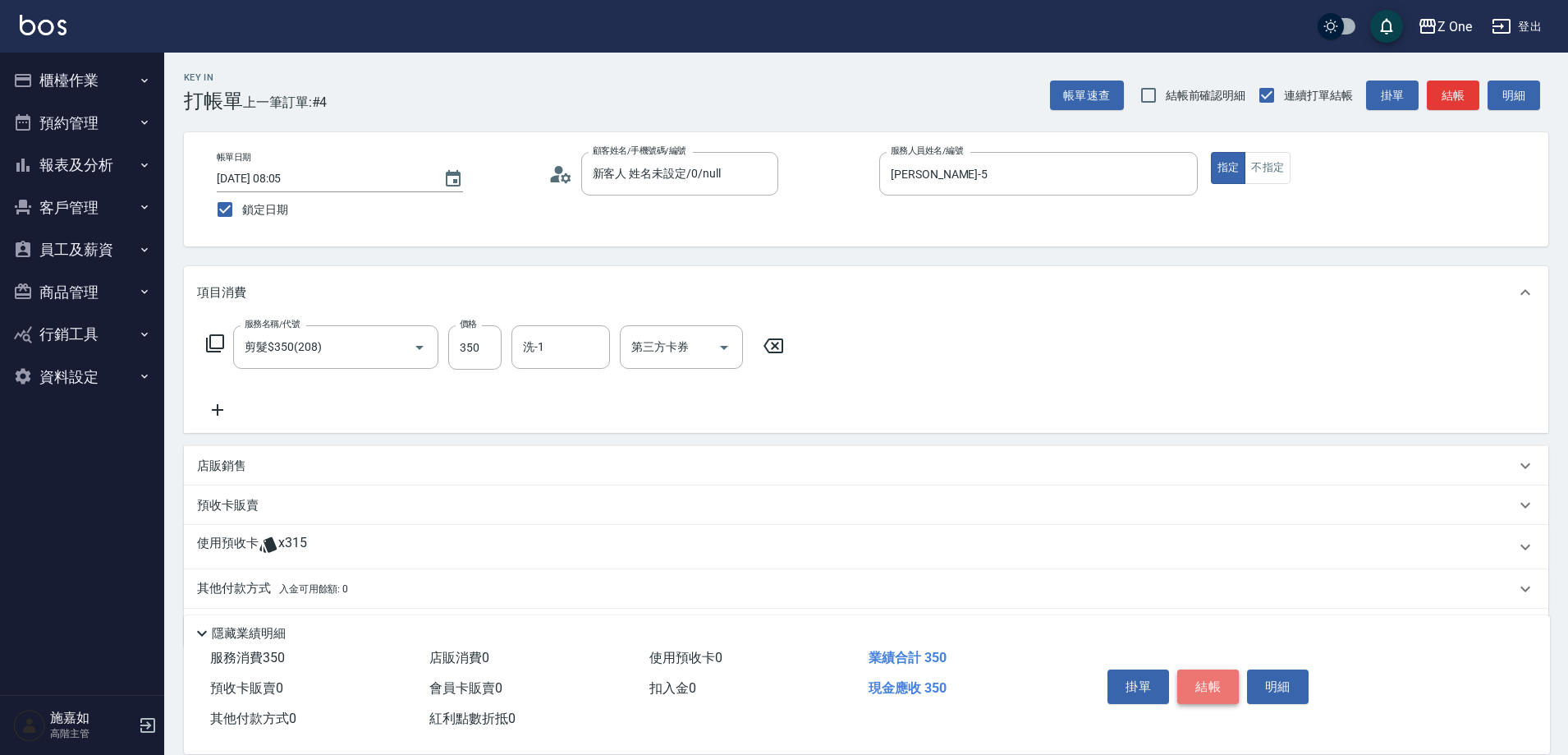
click at [1223, 669] on button "結帳" at bounding box center [1208, 686] width 62 height 35
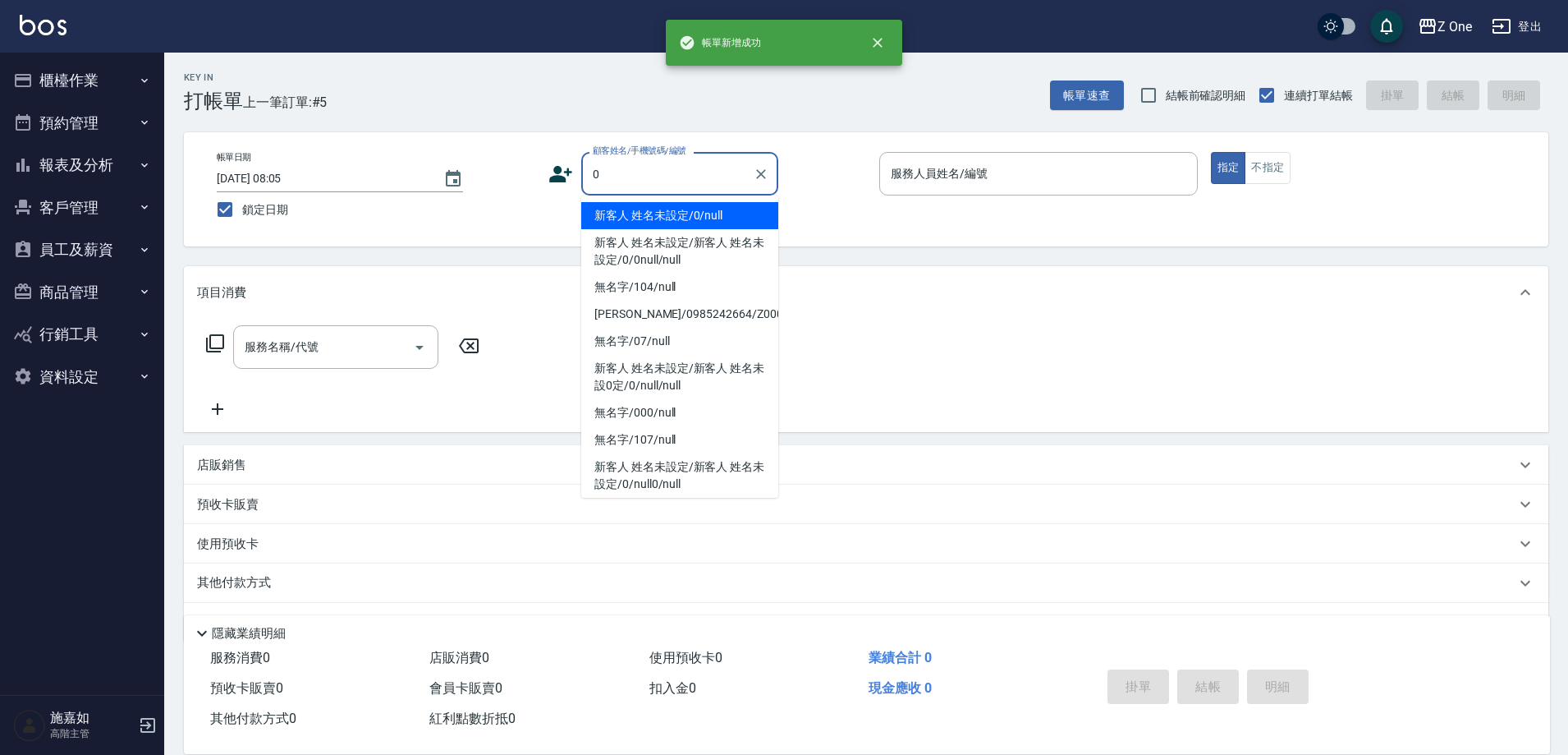
type input "新客人 姓名未設定/0/null"
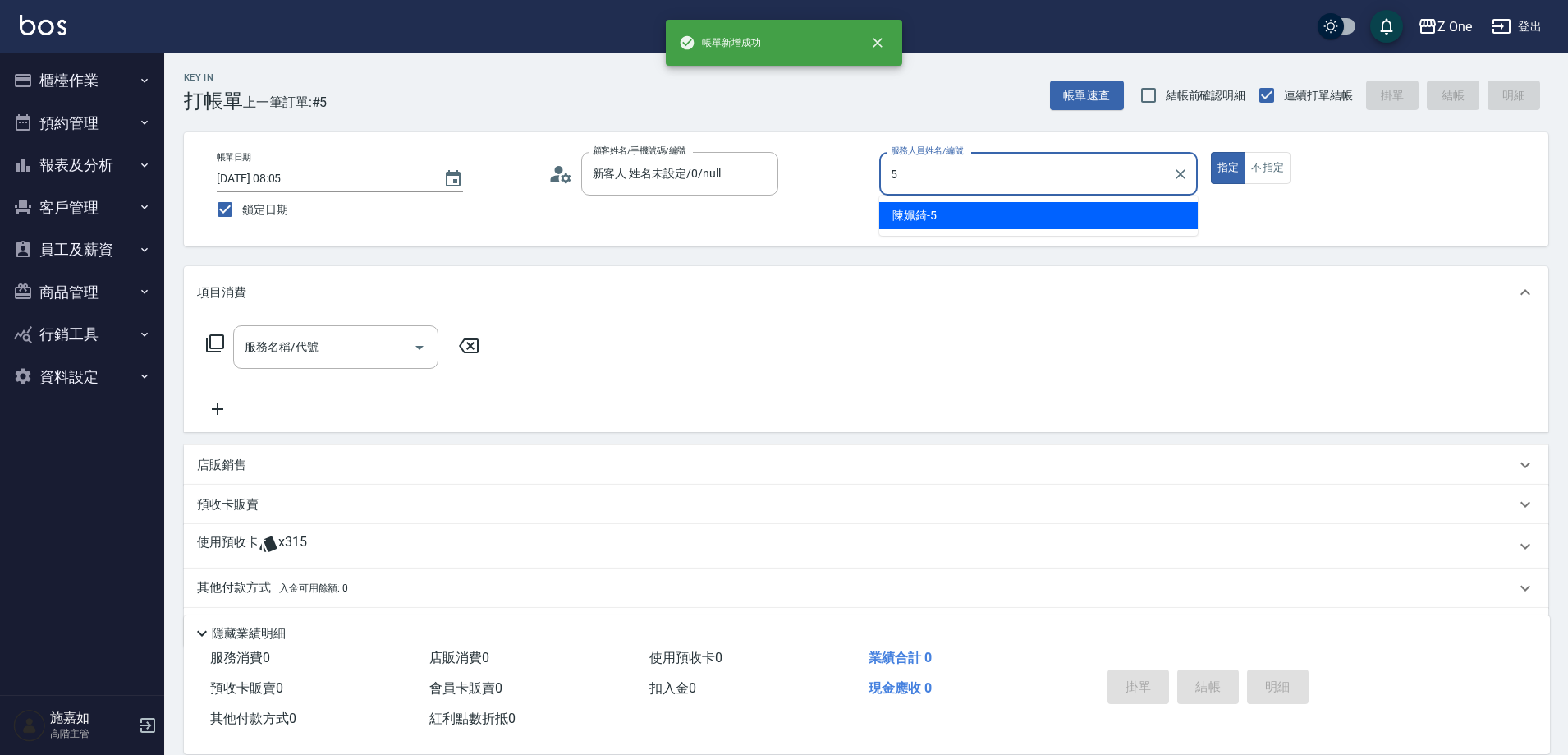
type input "[PERSON_NAME]-5"
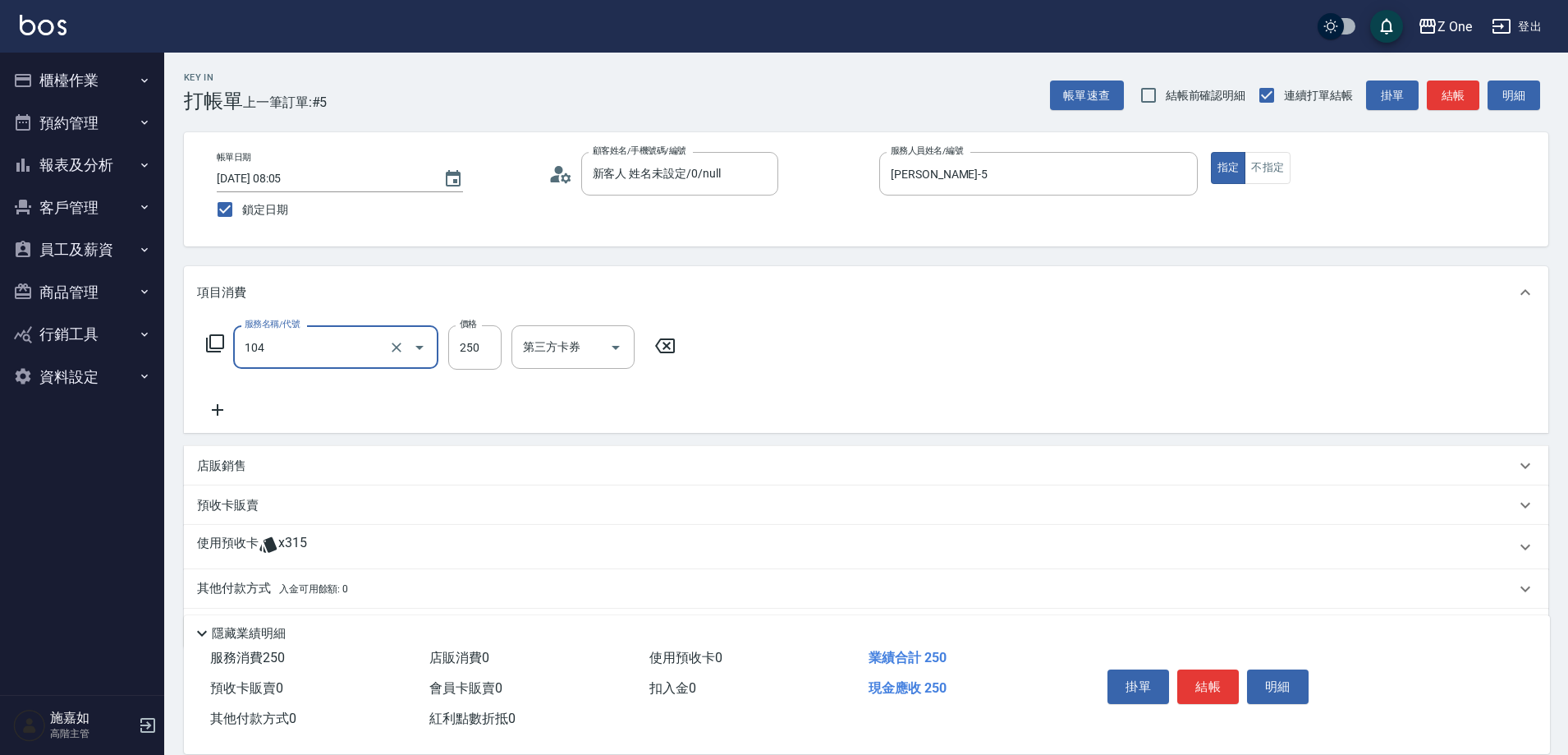
type input "洗髮$250(104)"
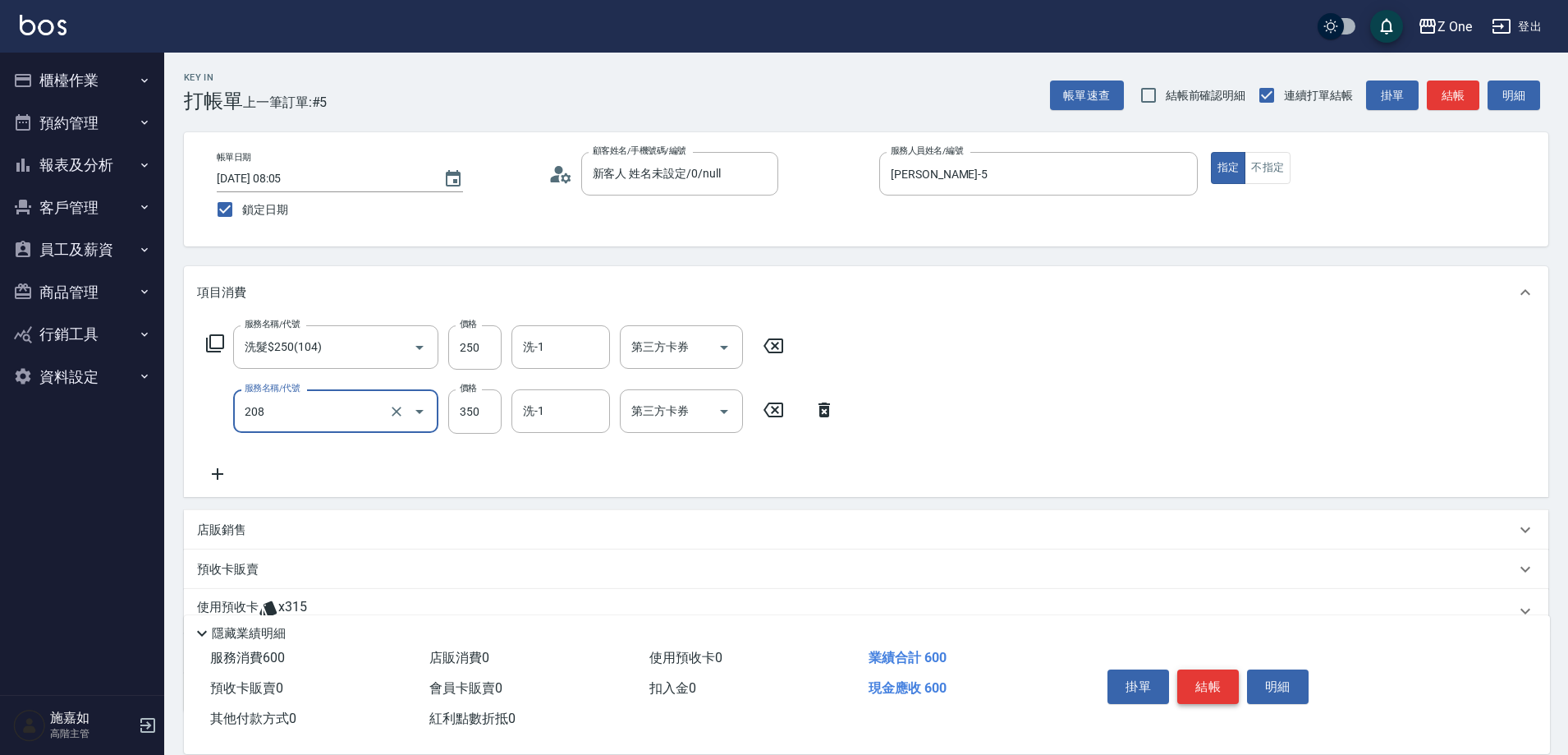
type input "剪髮$350(208)"
click at [1223, 669] on button "結帳" at bounding box center [1208, 686] width 62 height 35
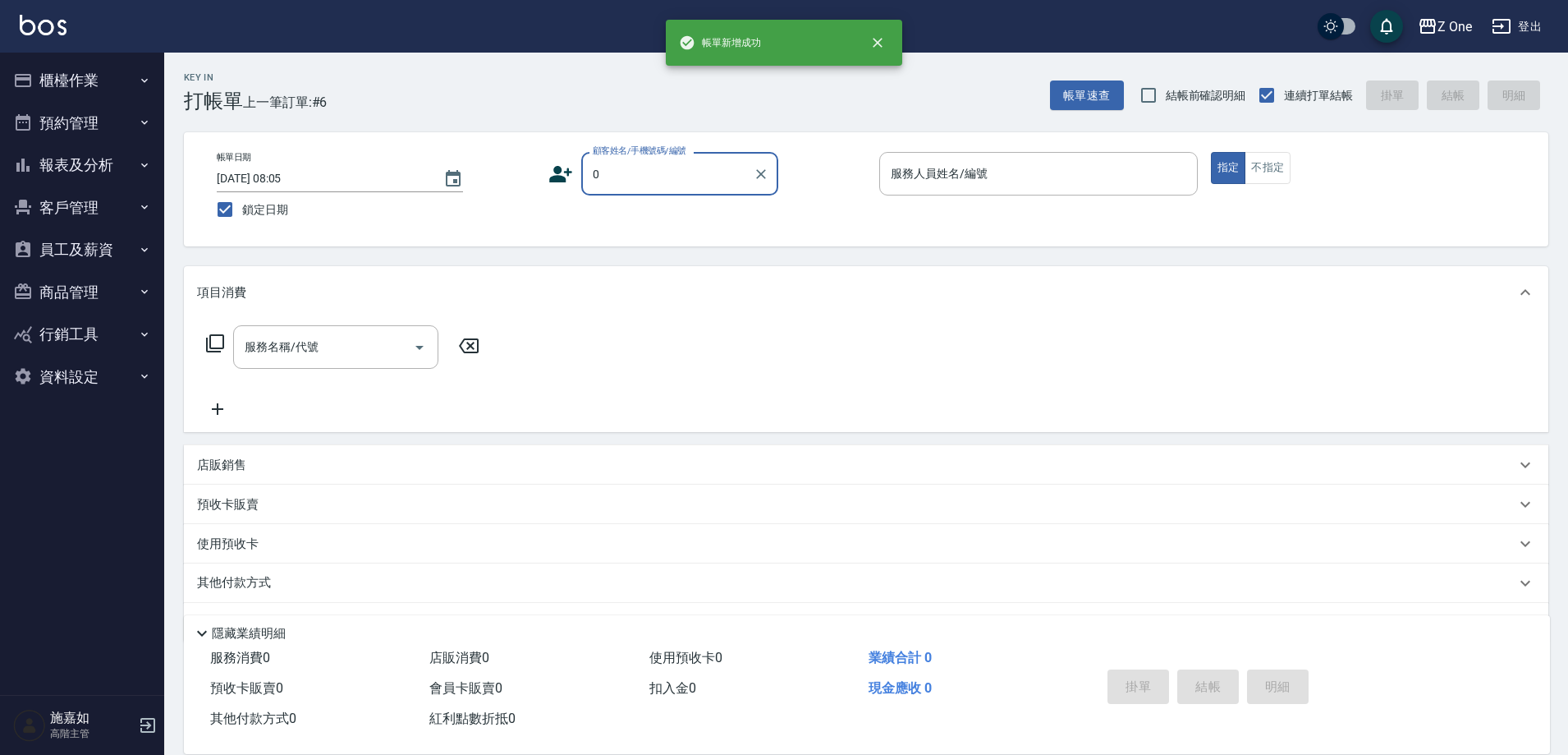
type input "新客人 姓名未設定/0/null"
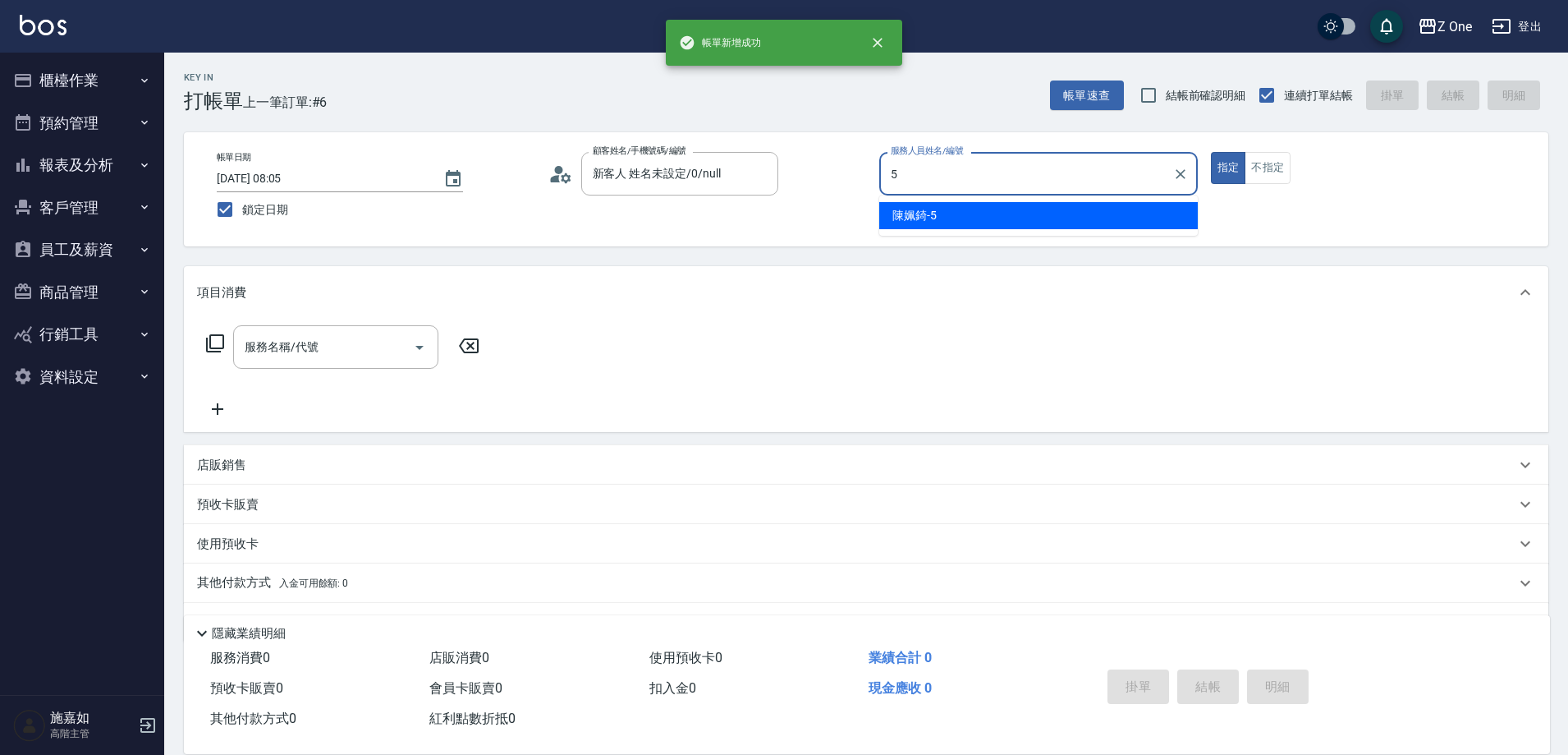
type input "[PERSON_NAME]-5"
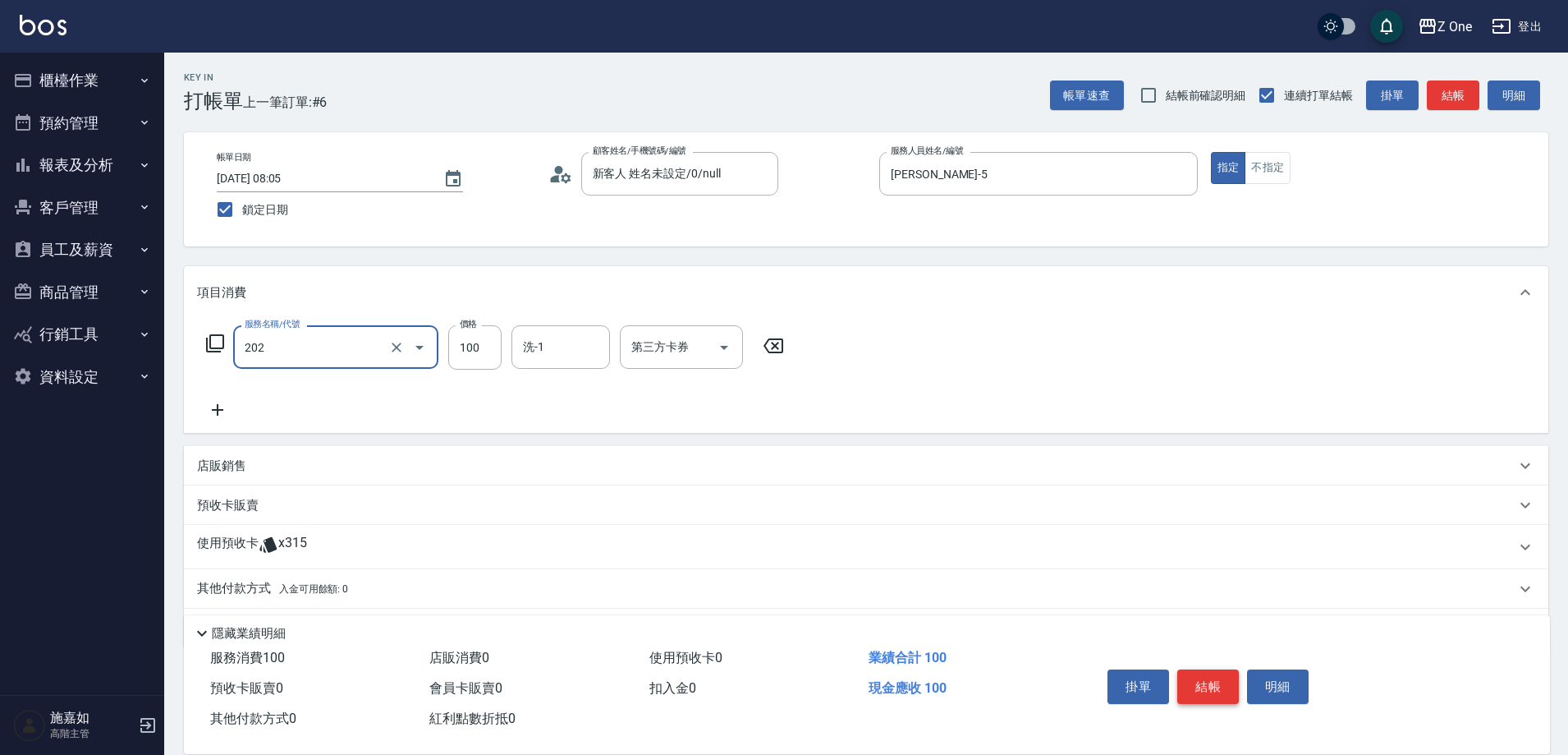
type input "剪髮$100(202)"
click at [1223, 669] on button "結帳" at bounding box center [1208, 686] width 62 height 35
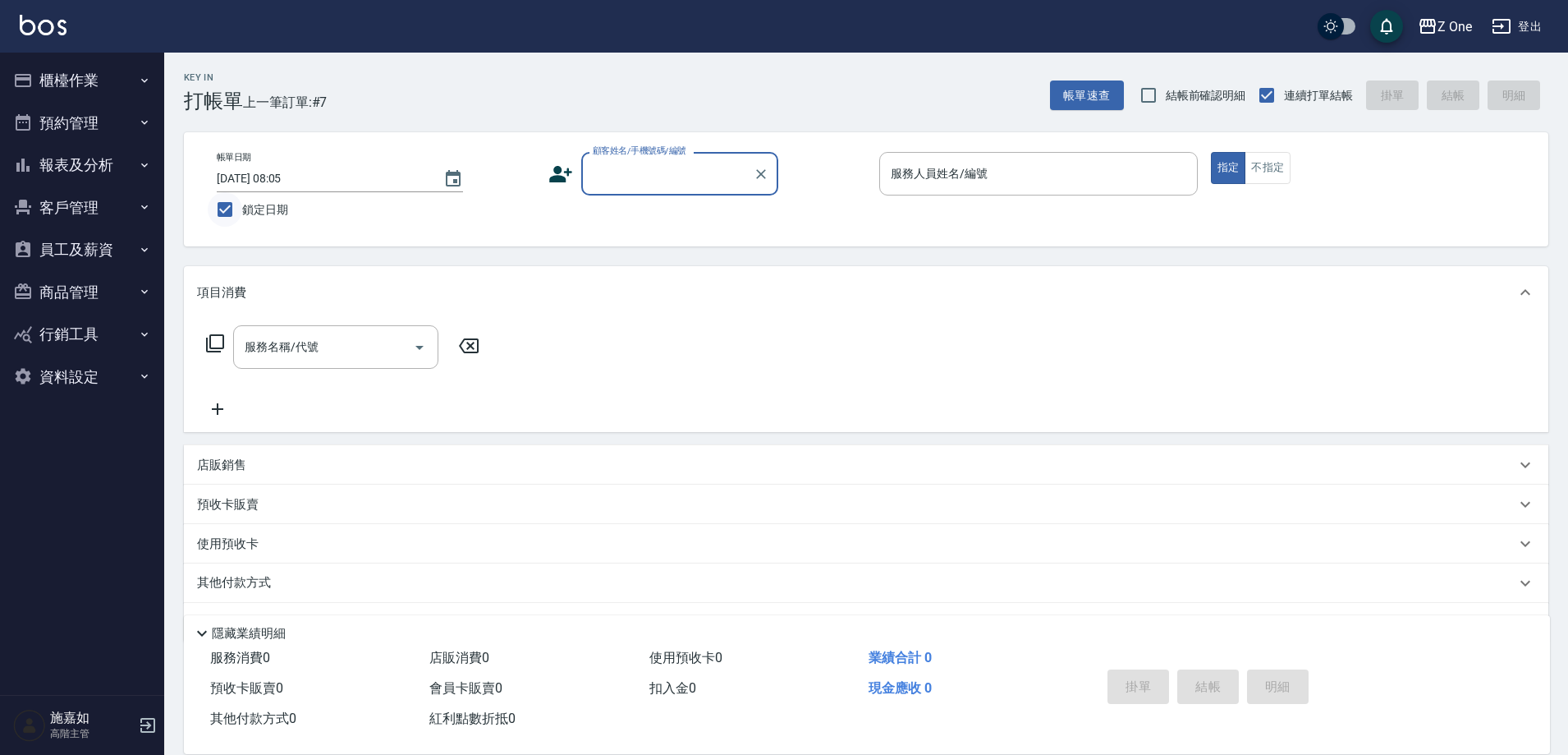
click at [229, 201] on input "鎖定日期" at bounding box center [225, 209] width 35 height 35
checkbox input "false"
type input "[DATE] 08:07"
click at [147, 80] on icon "button" at bounding box center [144, 80] width 7 height 4
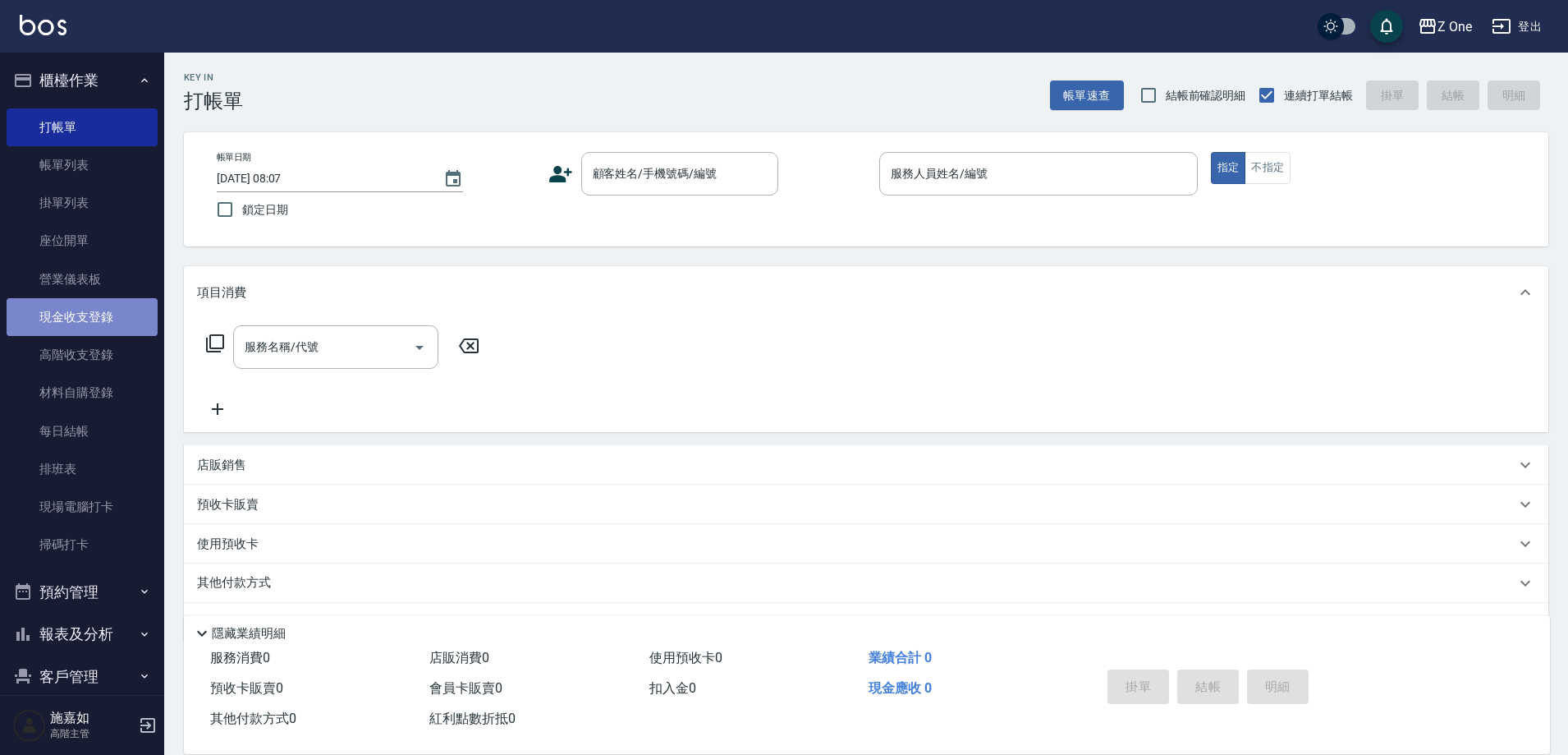
click at [87, 313] on link "現金收支登錄" at bounding box center [82, 317] width 151 height 37
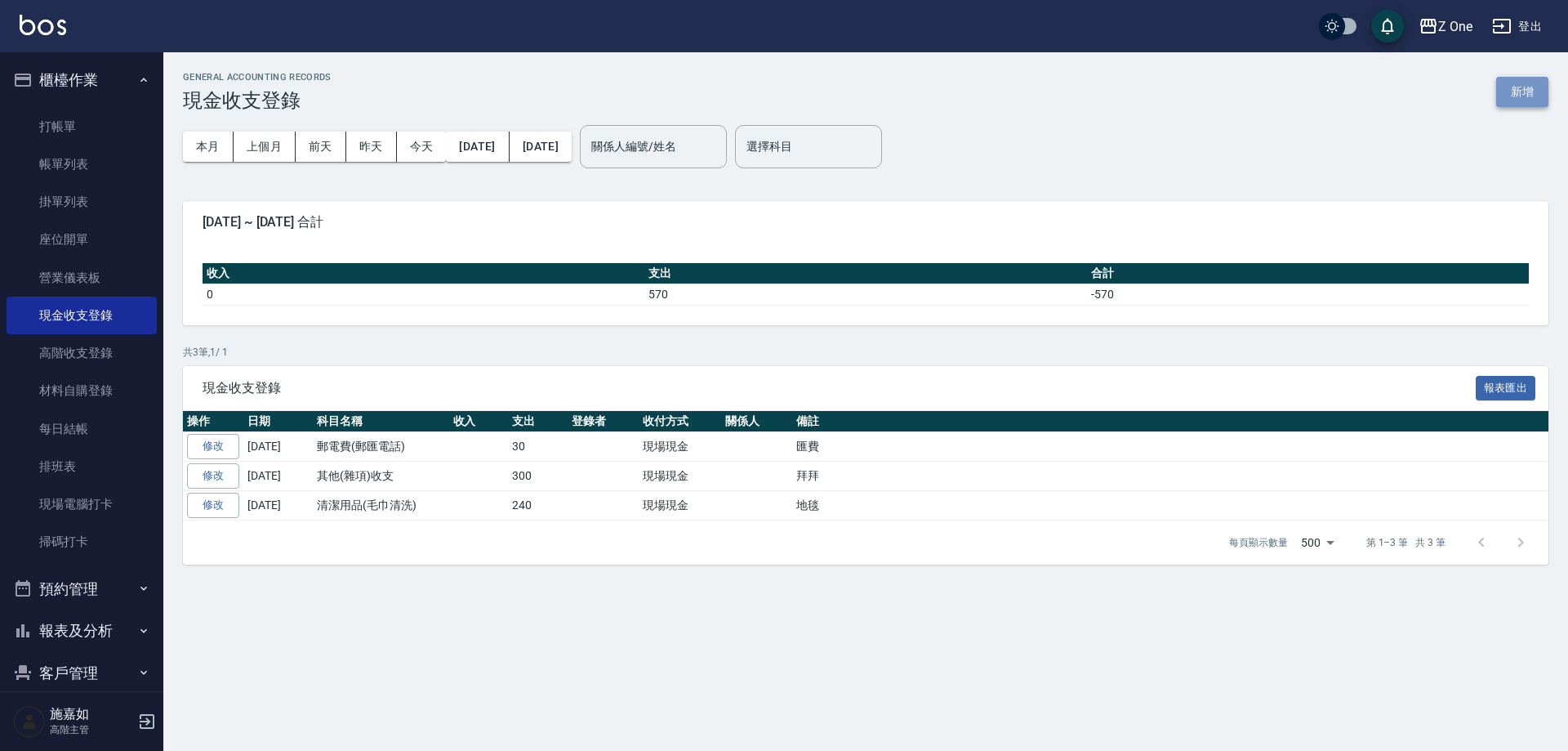
click at [1522, 87] on button "新增" at bounding box center [1522, 92] width 52 height 30
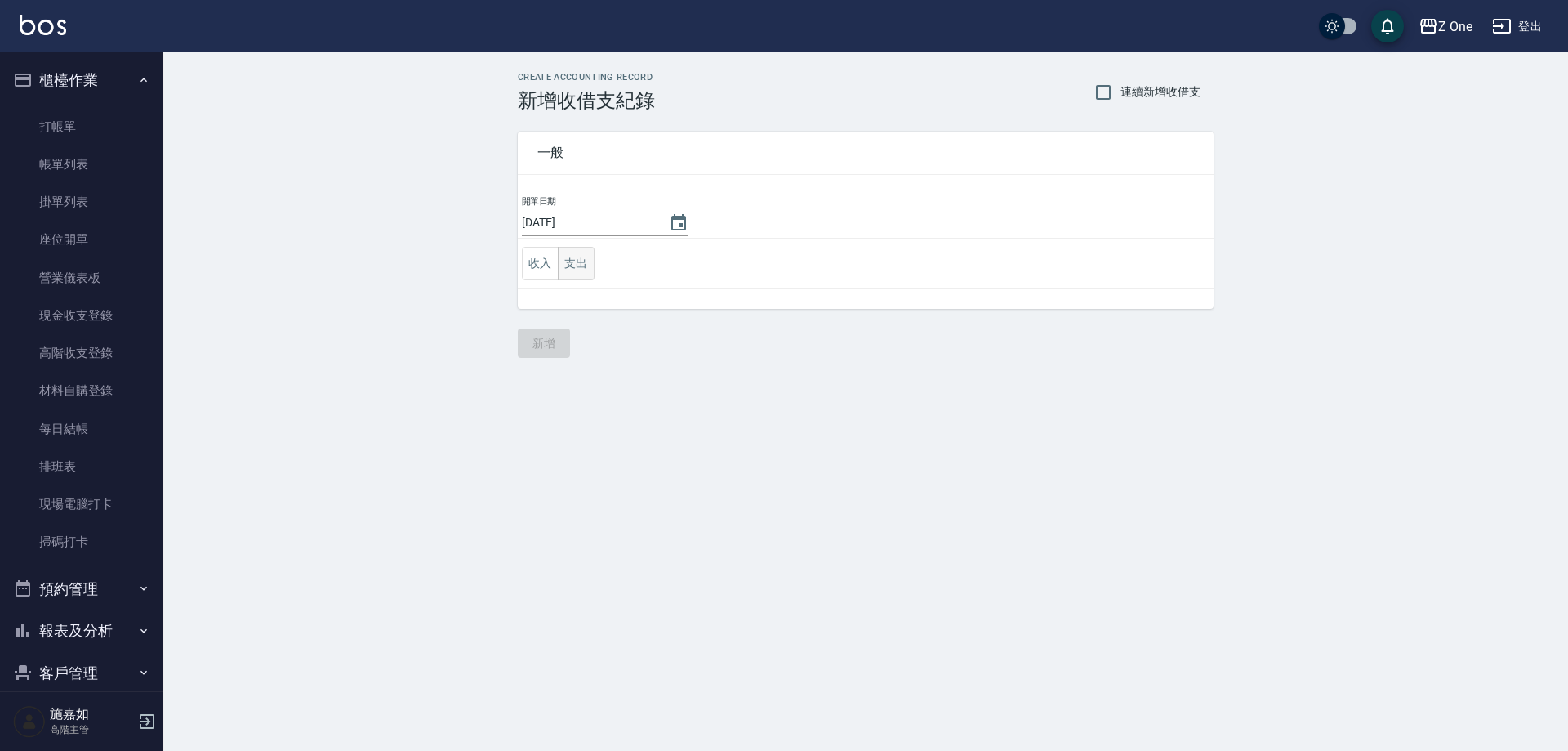
click at [575, 262] on button "支出" at bounding box center [577, 264] width 37 height 34
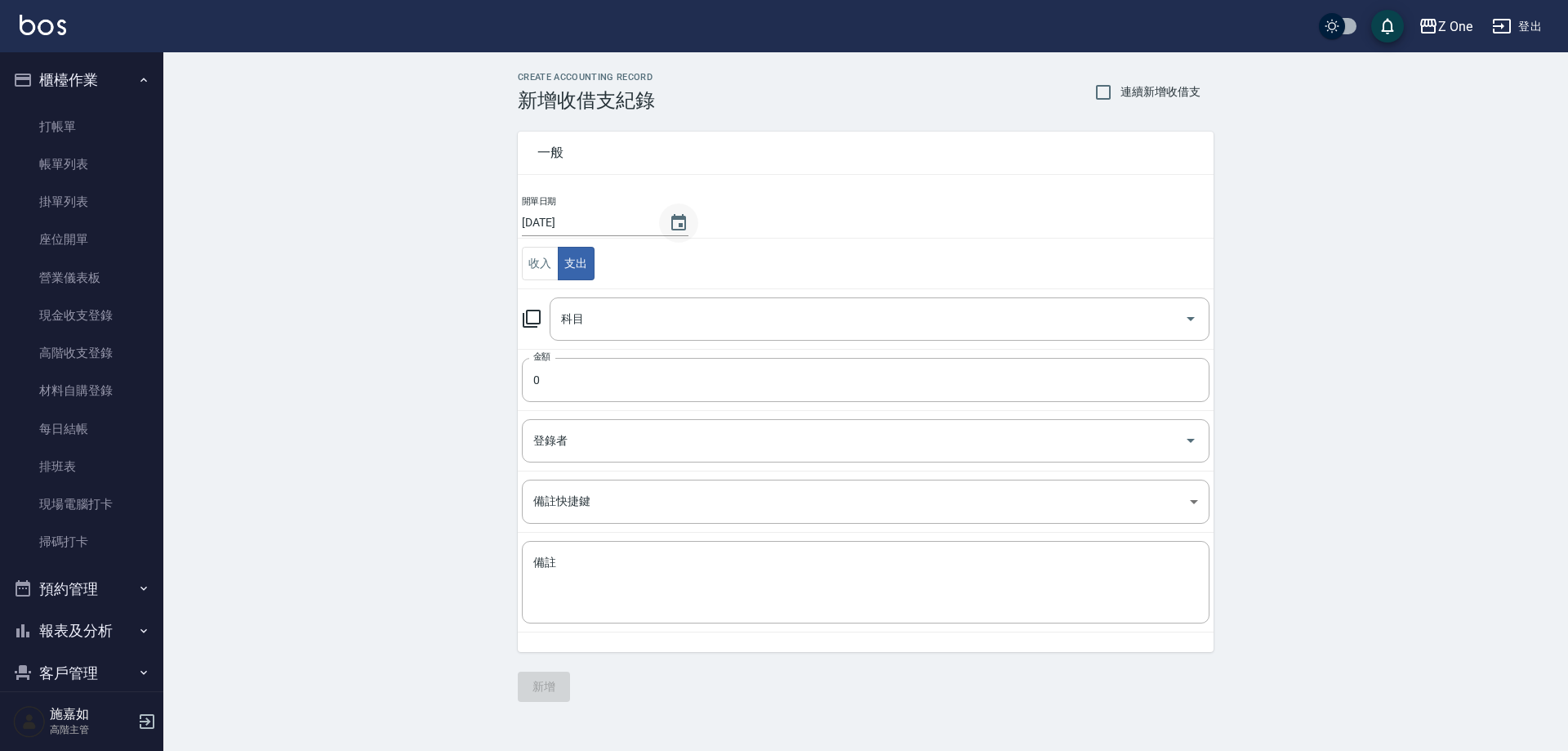
click at [675, 222] on icon "Choose date, selected date is 2025-10-15" at bounding box center [678, 222] width 19 height 19
click at [622, 395] on button "15" at bounding box center [620, 391] width 30 height 30
click at [671, 218] on icon "Choose date, selected date is 2025-10-15" at bounding box center [678, 221] width 14 height 16
drag, startPoint x: 282, startPoint y: 324, endPoint x: 295, endPoint y: 324, distance: 13.0
click at [284, 335] on div "CREATE ACCOUNTING RECORD 新增收借支紀錄 連續新增收借支 一般 開單日期 [DATE] 收入 支出 科目 科目 金額 0 金額 登錄者…" at bounding box center [865, 387] width 1405 height 669
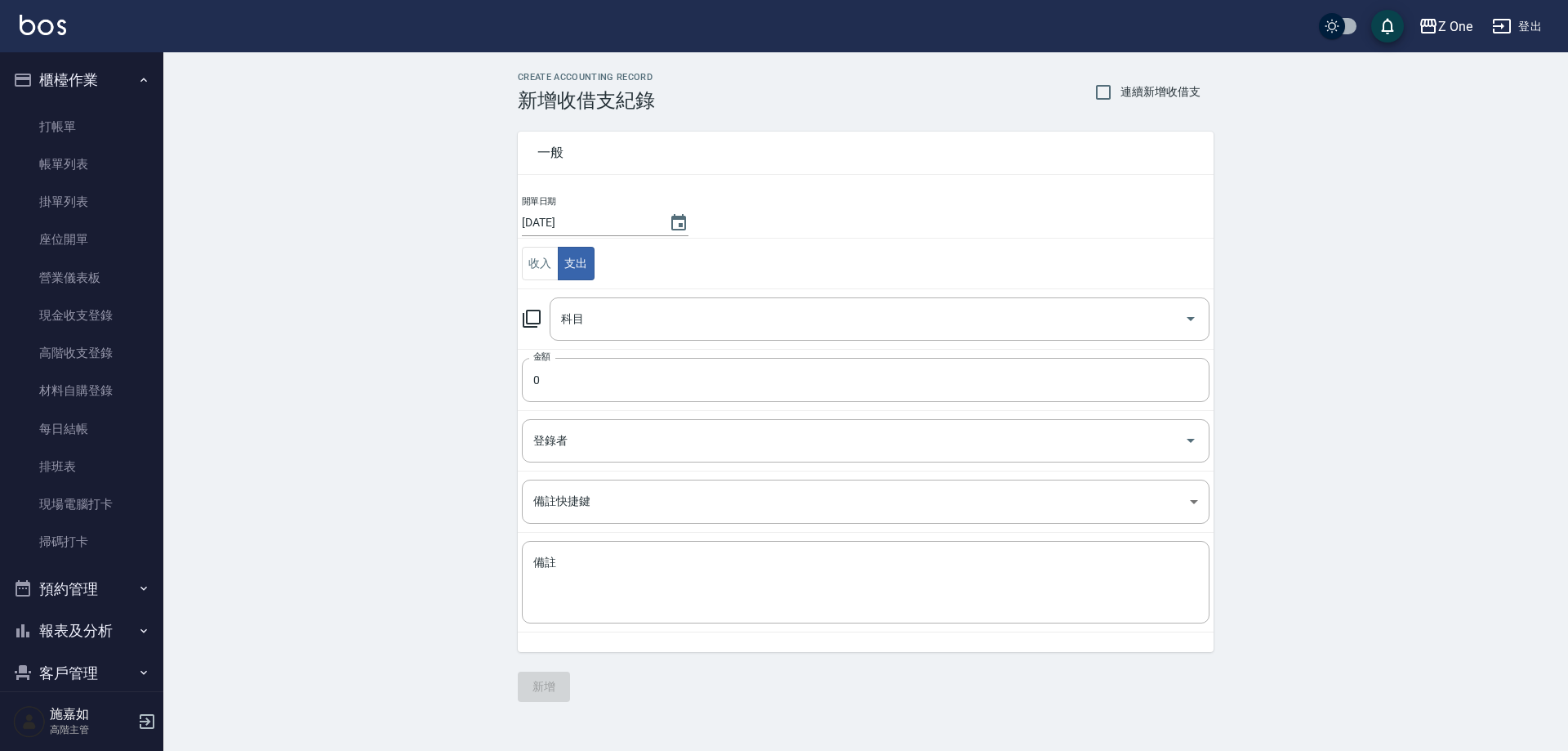
click at [137, 79] on icon "button" at bounding box center [143, 79] width 13 height 13
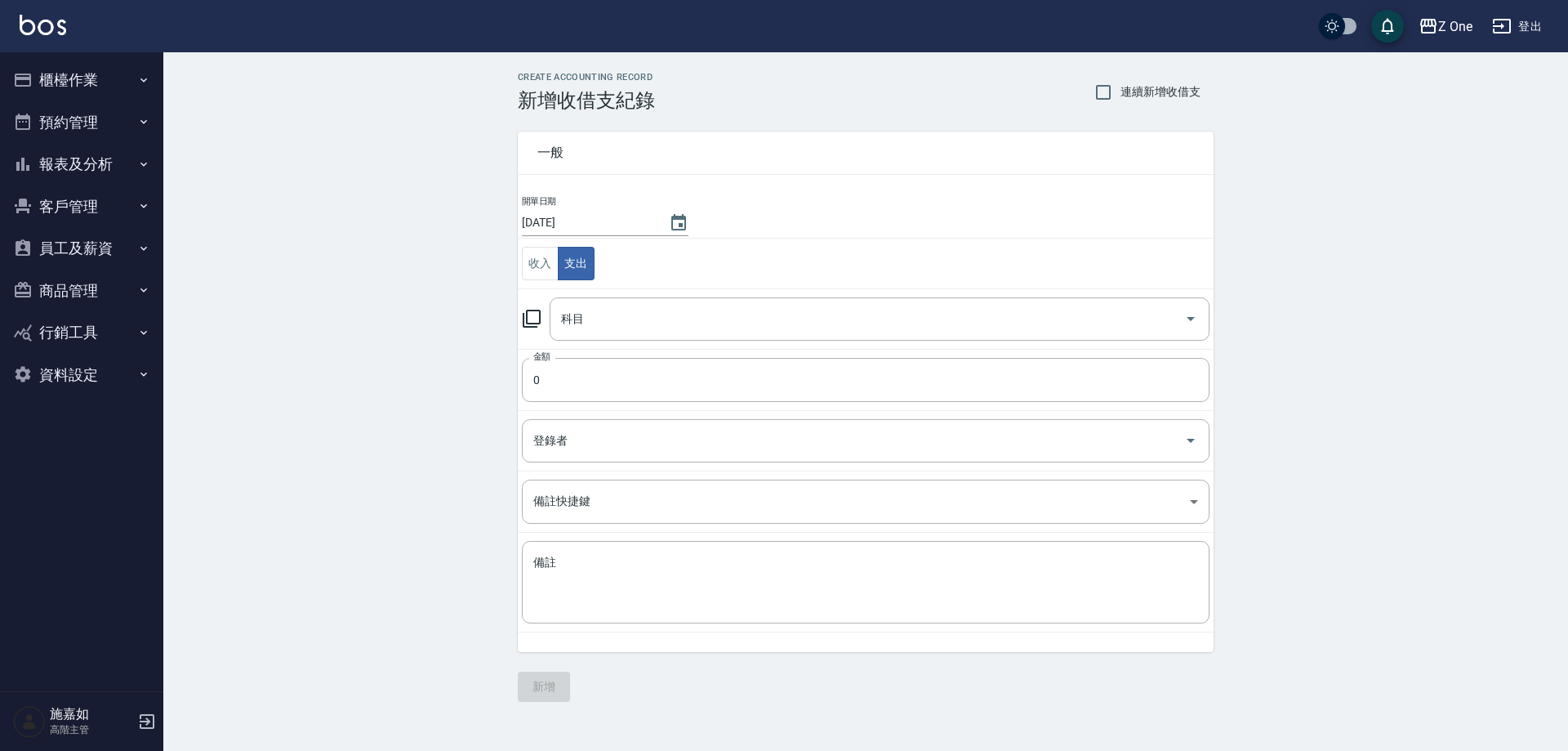
click at [148, 164] on icon "button" at bounding box center [143, 164] width 13 height 13
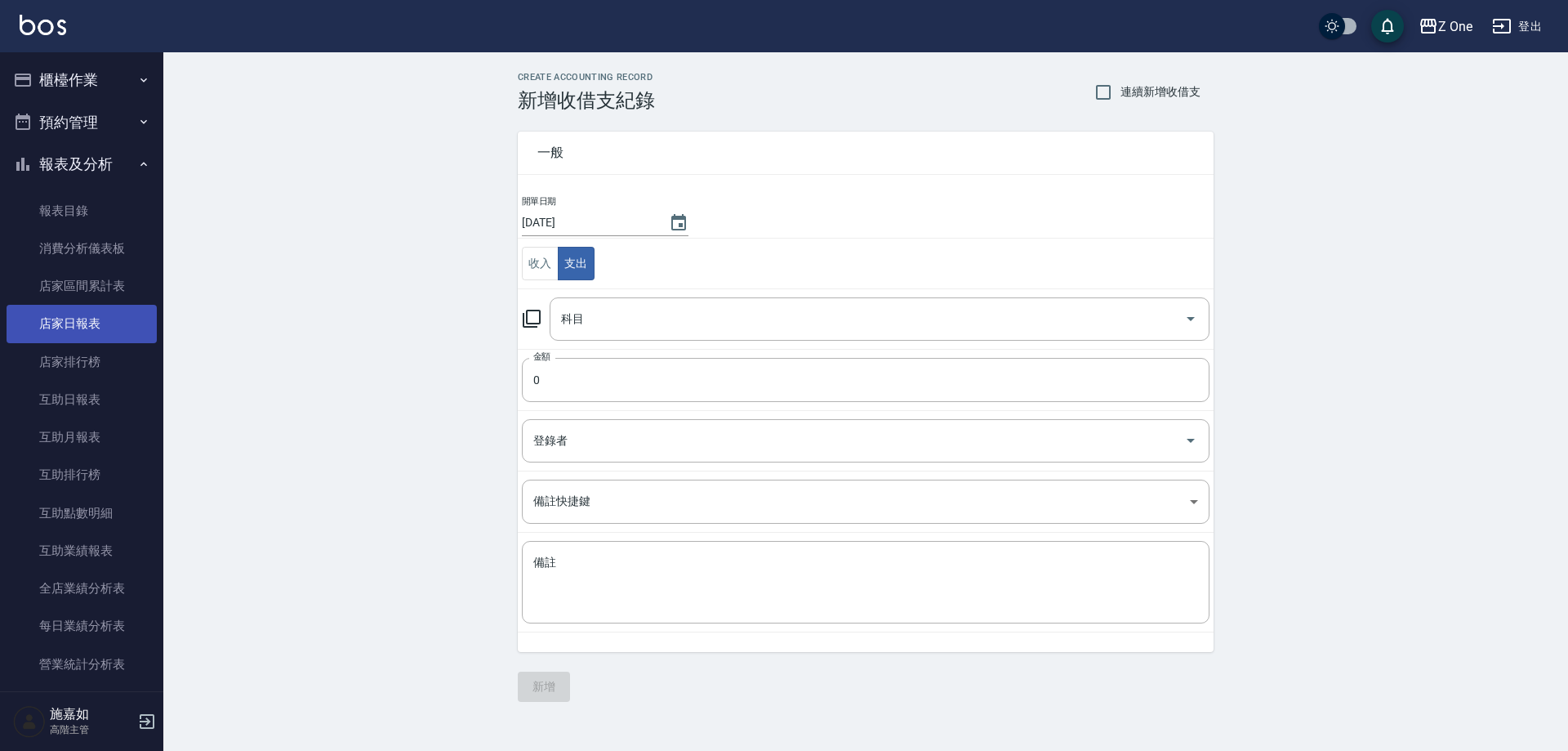
click at [121, 318] on link "店家日報表" at bounding box center [82, 324] width 150 height 37
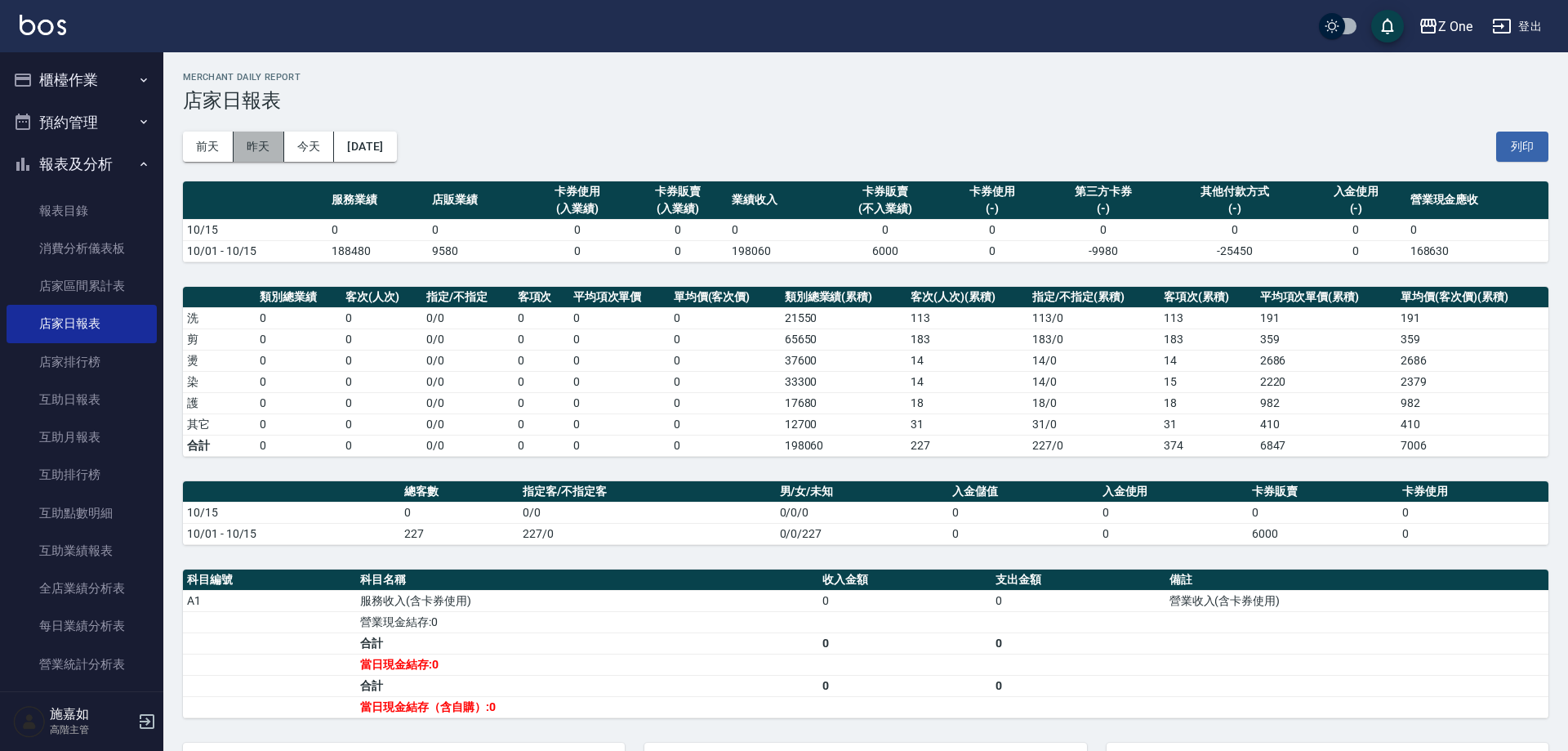
click at [252, 147] on button "昨天" at bounding box center [259, 147] width 51 height 30
